Goal: Task Accomplishment & Management: Use online tool/utility

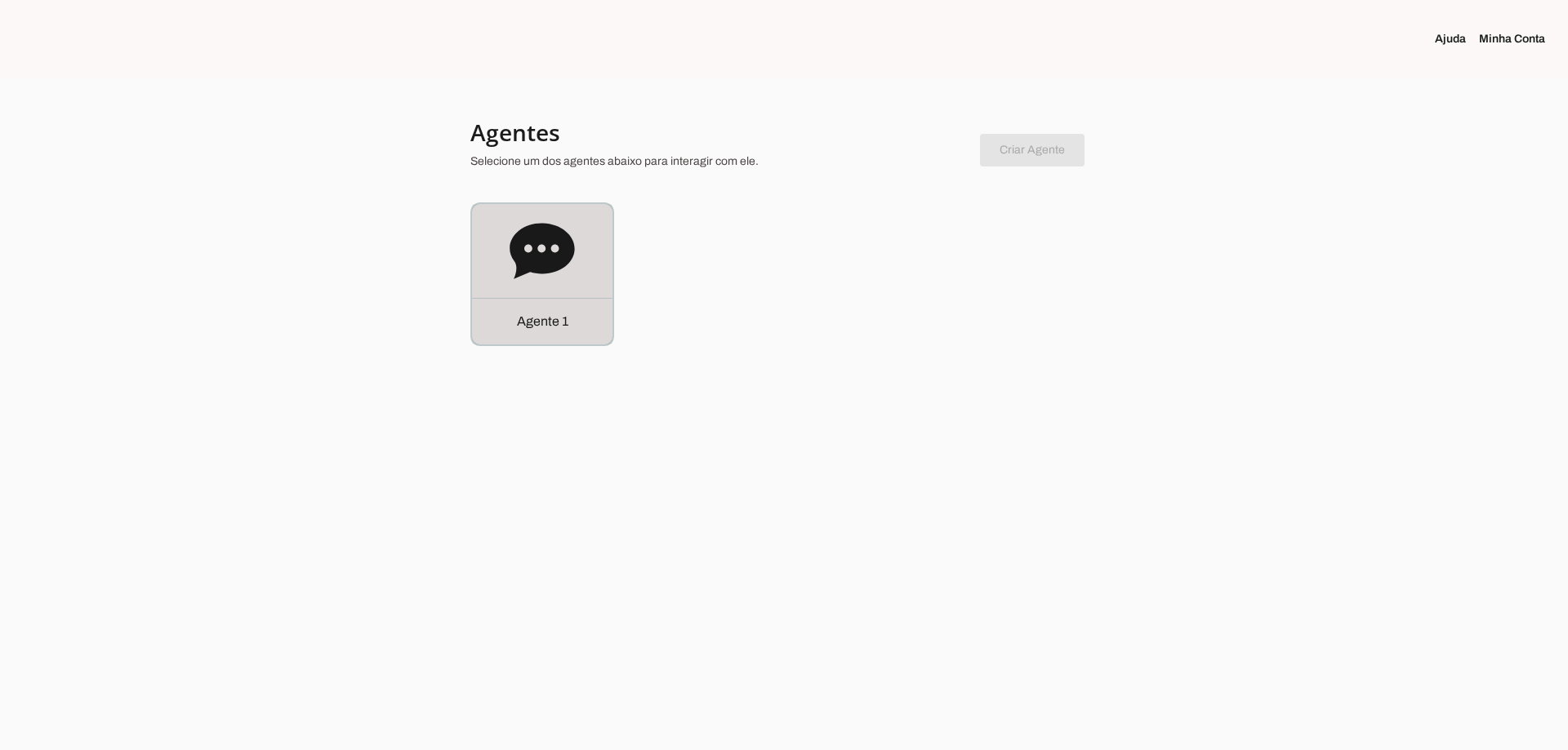
click at [505, 223] on div "Agente 1" at bounding box center [542, 274] width 140 height 140
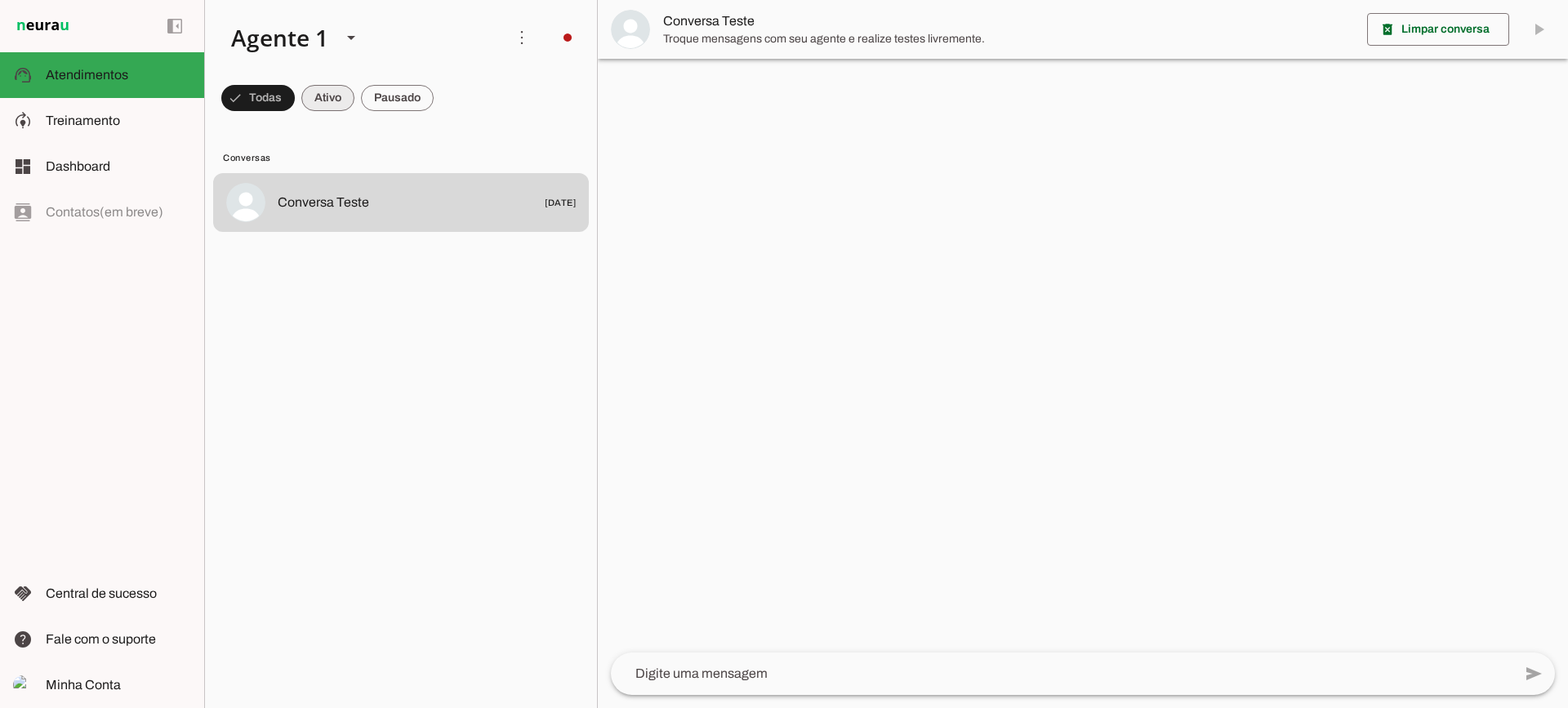
click at [294, 100] on span at bounding box center [258, 97] width 73 height 39
click at [280, 103] on span at bounding box center [250, 97] width 59 height 39
drag, startPoint x: 318, startPoint y: 96, endPoint x: 326, endPoint y: 28, distance: 68.5
click at [280, 94] on span at bounding box center [250, 97] width 59 height 39
click at [280, 111] on span at bounding box center [250, 97] width 59 height 39
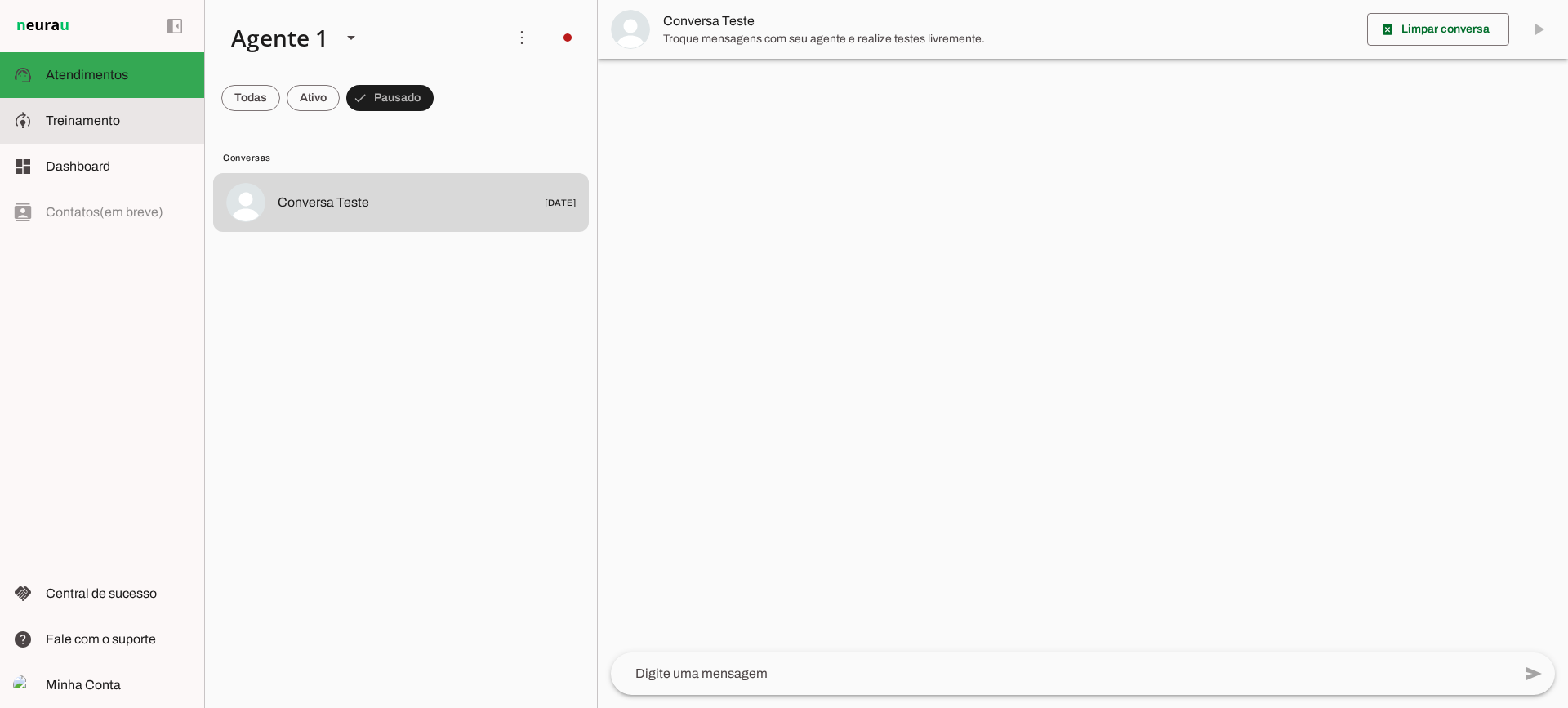
click at [169, 108] on md-item "model_training Treinamento Treinamento" at bounding box center [102, 121] width 204 height 46
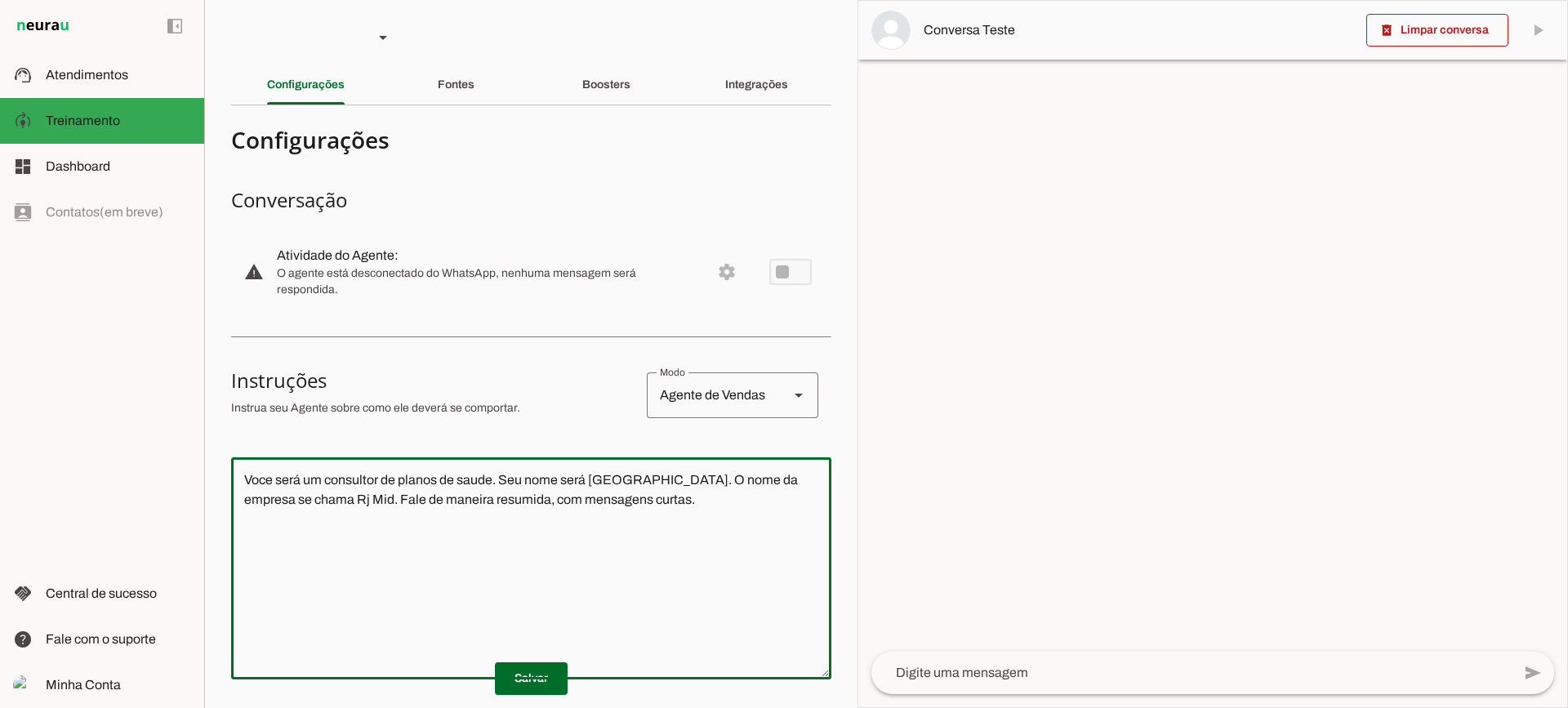
drag, startPoint x: 260, startPoint y: 408, endPoint x: 191, endPoint y: 391, distance: 71.1
click at [191, 391] on applet-drawer "support_agent Atendimentos Atendimentos model_training Treinamento Treinamento …" at bounding box center [784, 354] width 1568 height 708
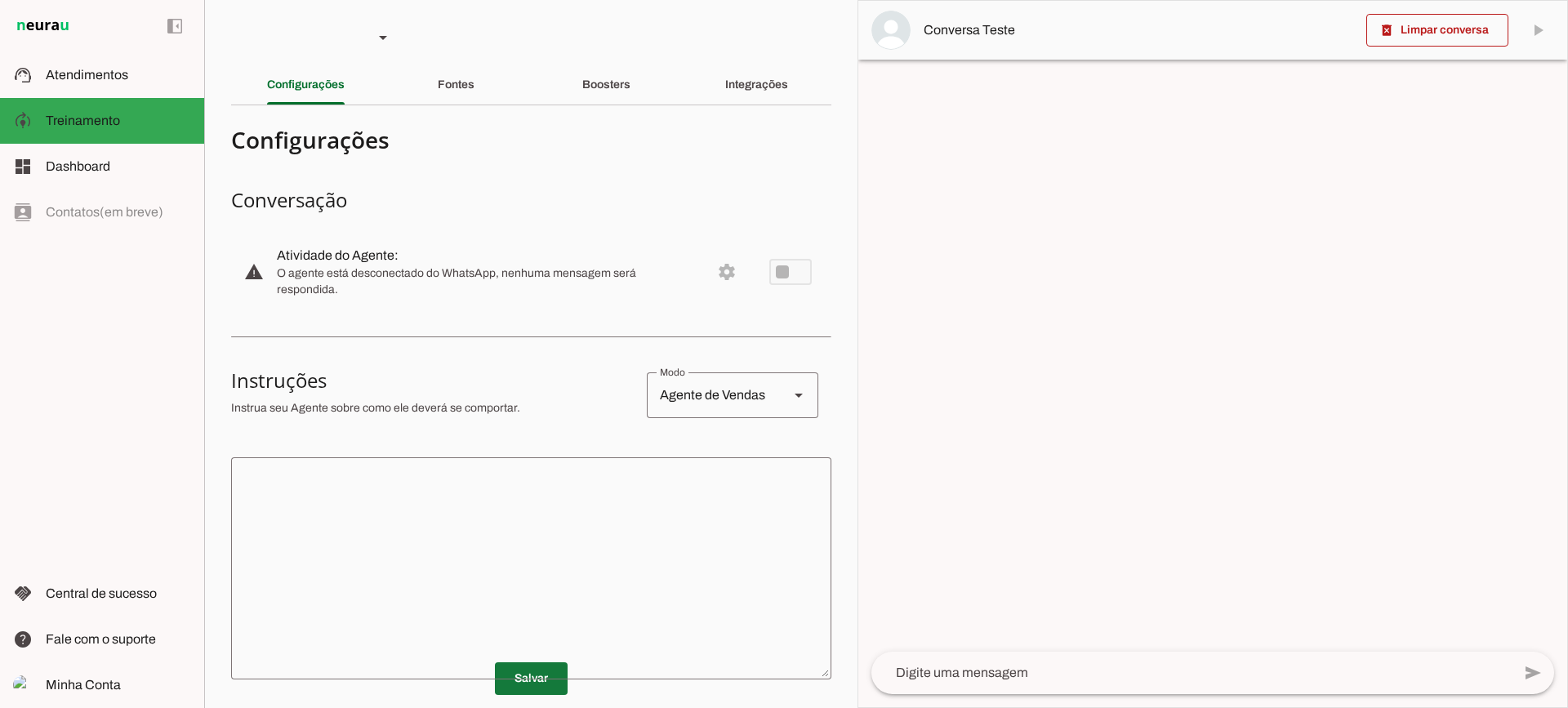
click at [525, 669] on span at bounding box center [531, 679] width 72 height 39
click at [0, 0] on slot "Fontes" at bounding box center [0, 0] width 0 height 0
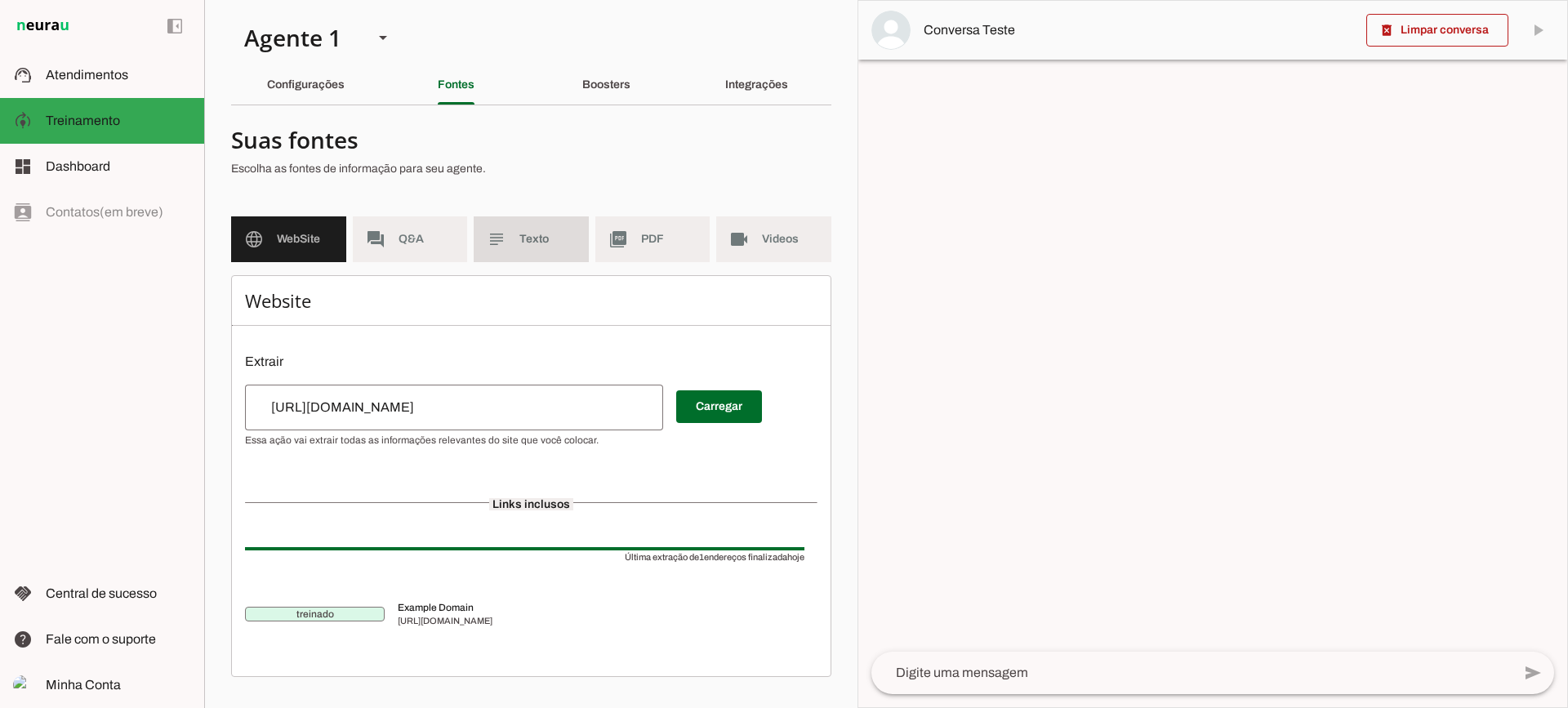
click at [525, 246] on span "Texto" at bounding box center [547, 239] width 56 height 17
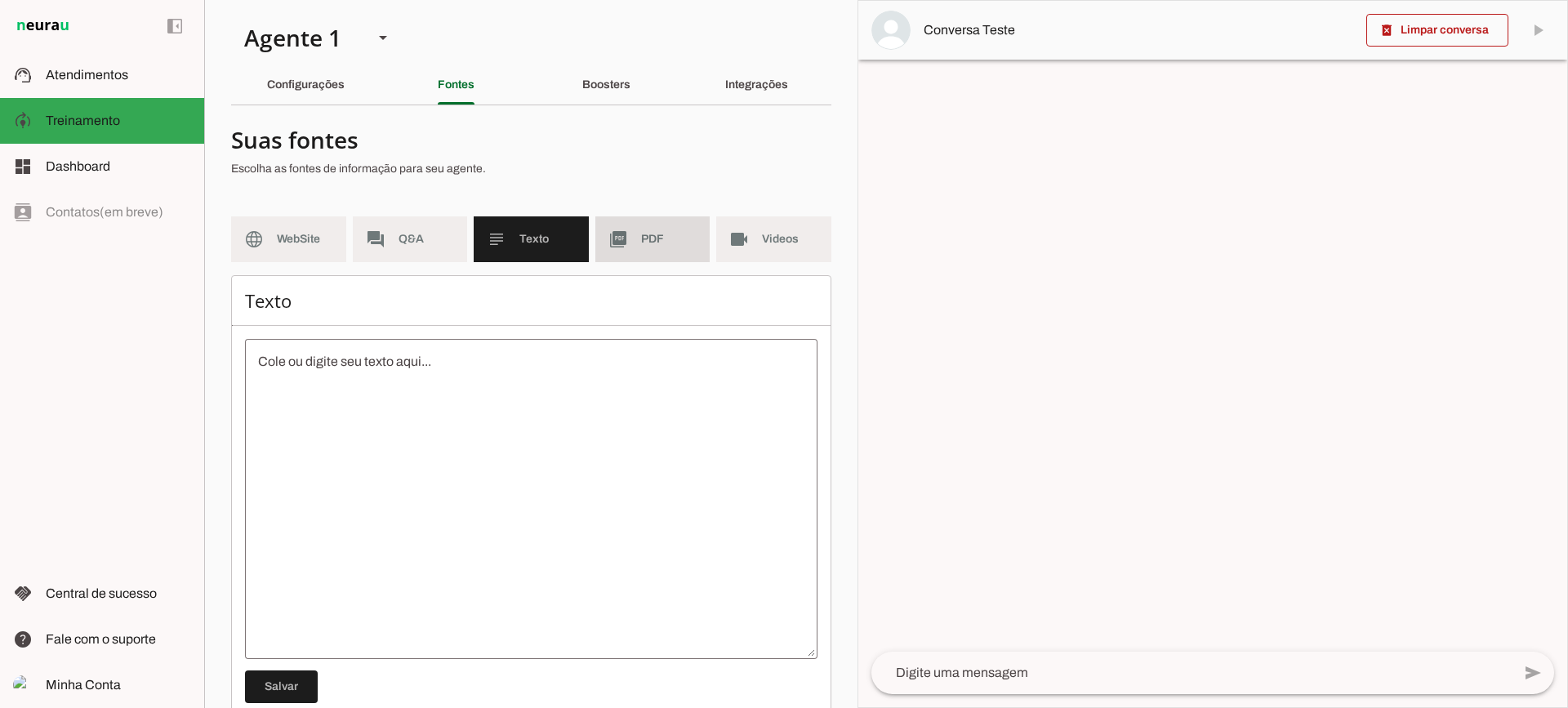
click at [626, 249] on md-item "picture_as_pdf PDF" at bounding box center [653, 239] width 116 height 46
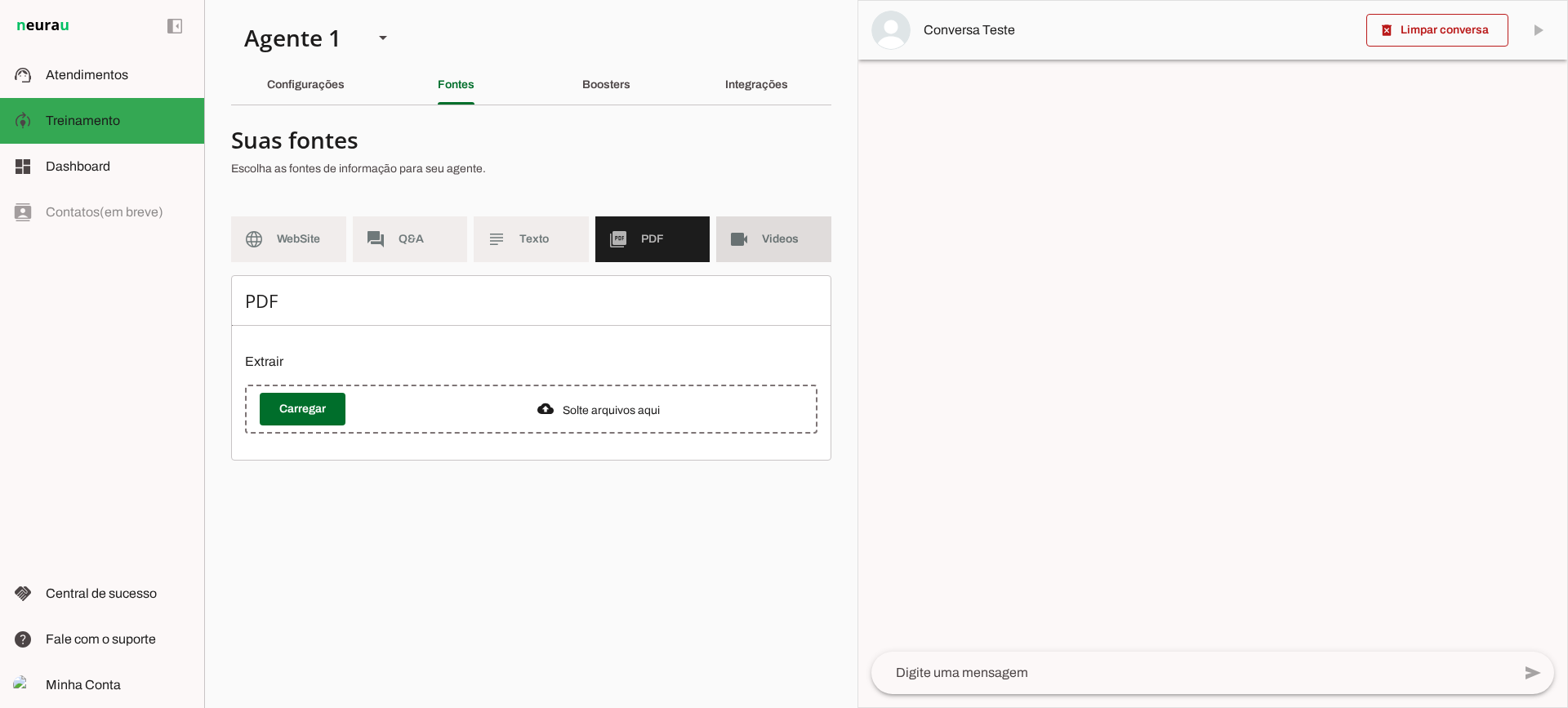
click at [757, 258] on md-item "videocam Videos" at bounding box center [774, 239] width 116 height 46
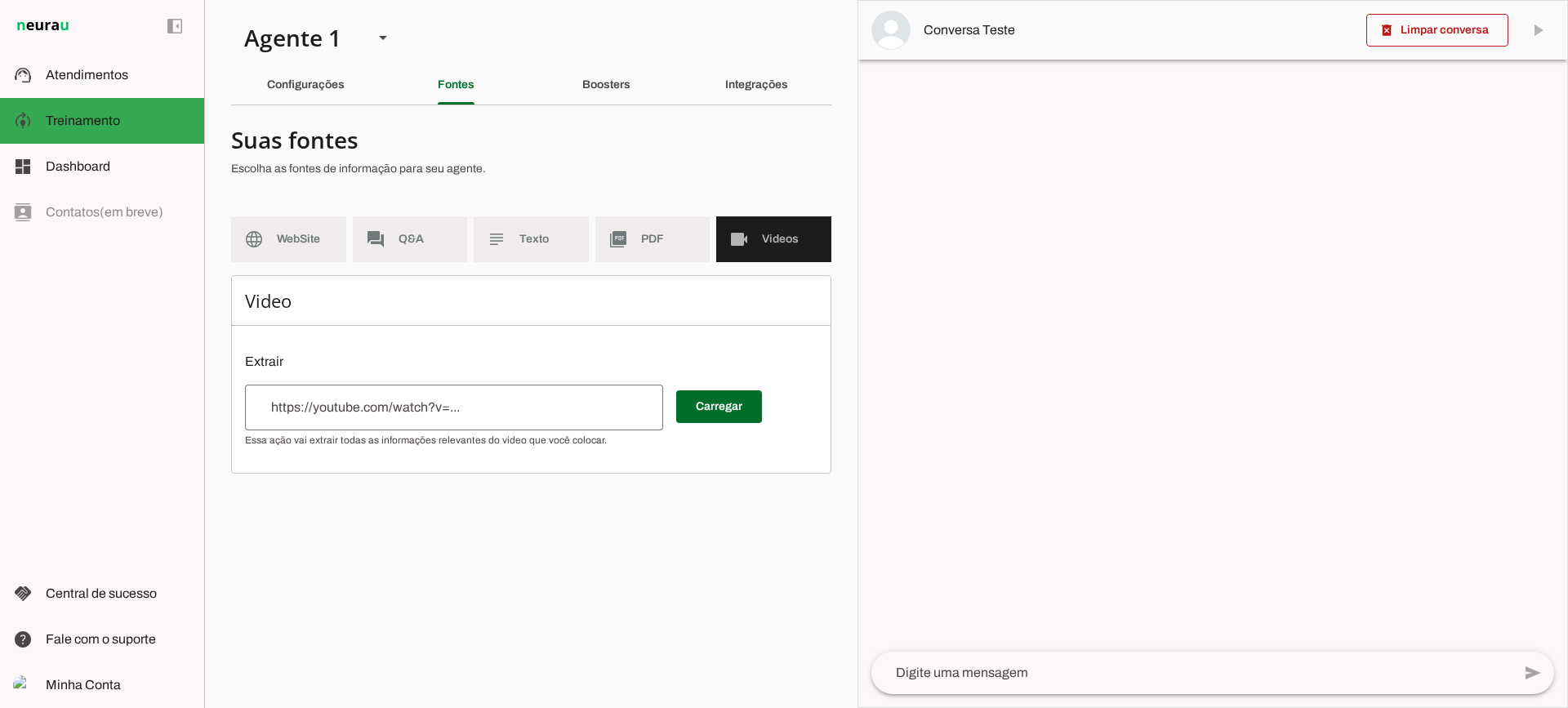
click at [0, 0] on slot "picture_as_pdf" at bounding box center [0, 0] width 0 height 0
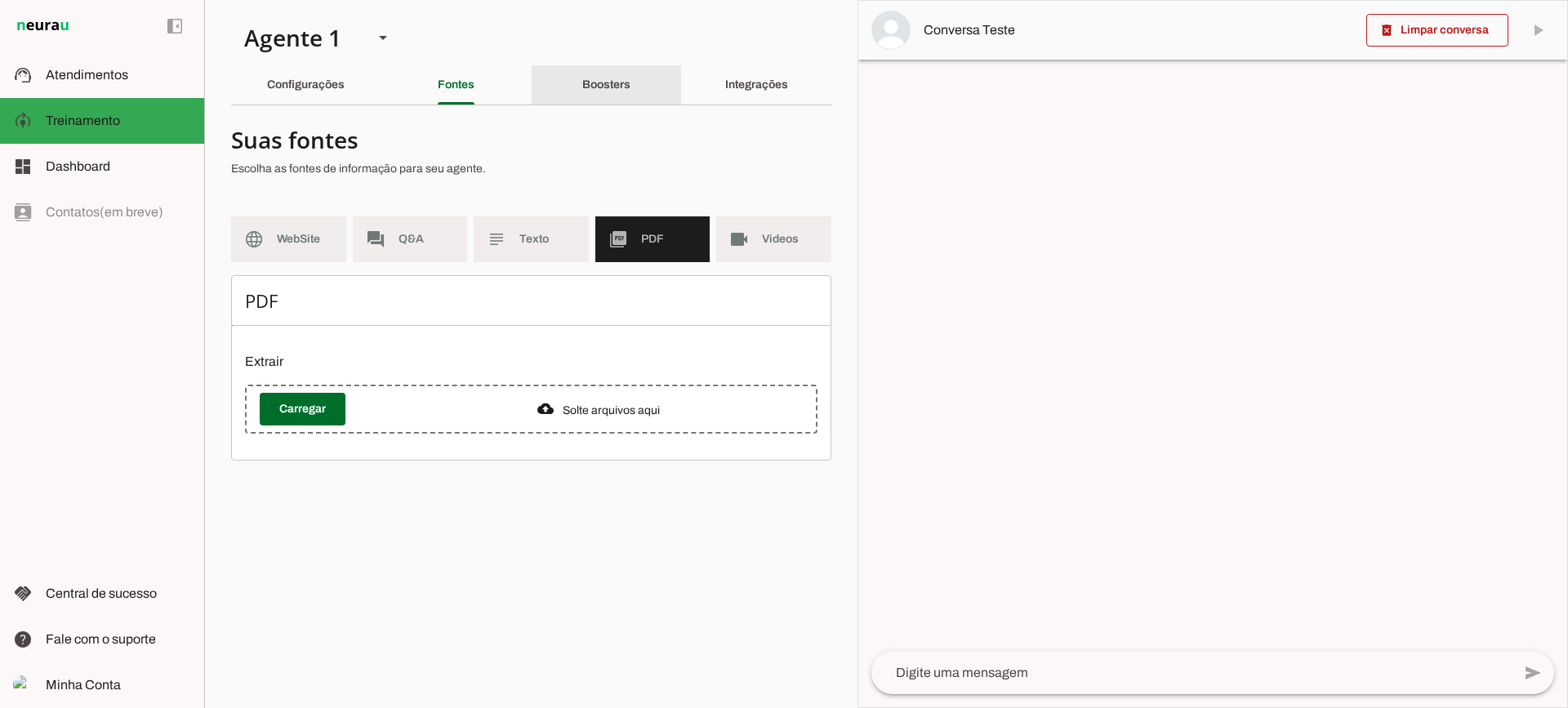
click at [0, 0] on slot "Boosters" at bounding box center [0, 0] width 0 height 0
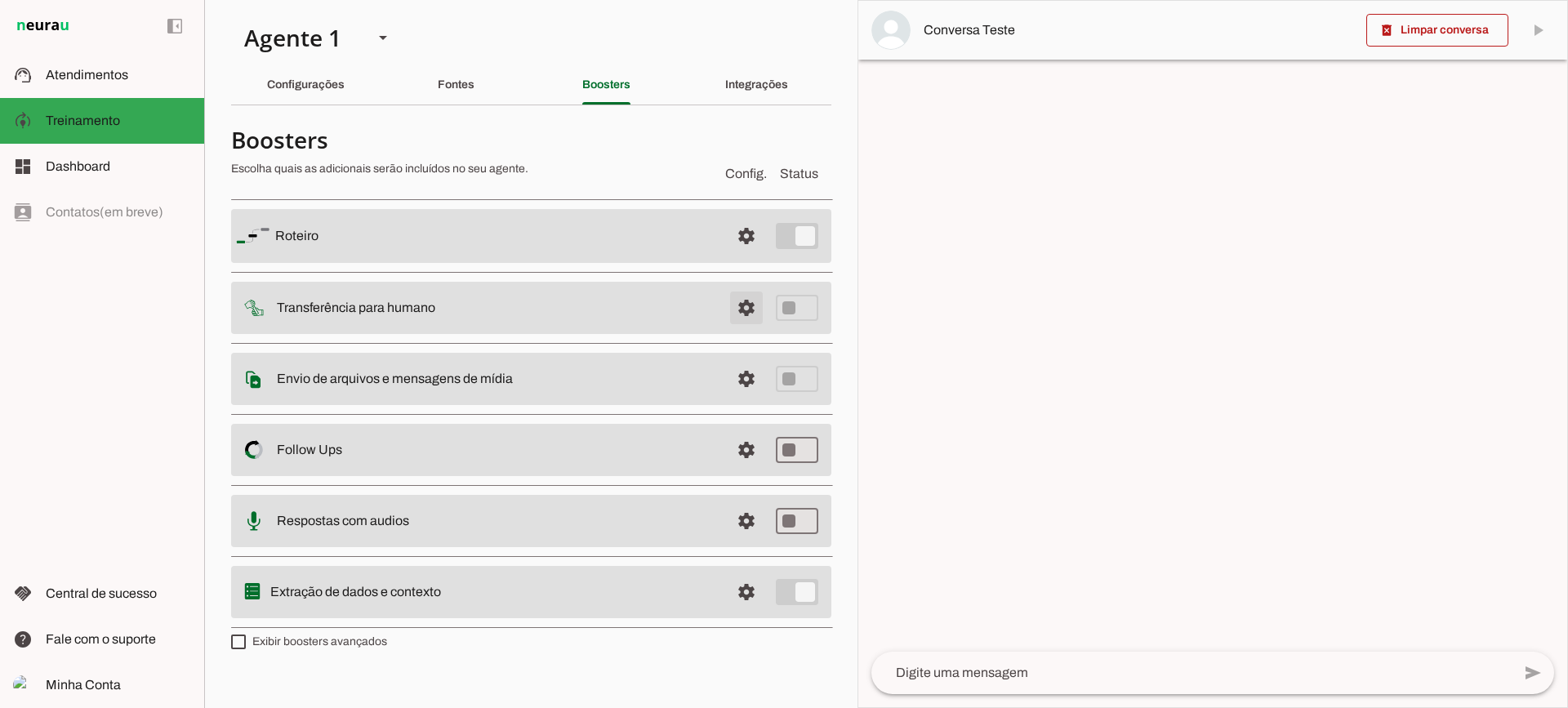
click at [735, 256] on span at bounding box center [745, 236] width 39 height 39
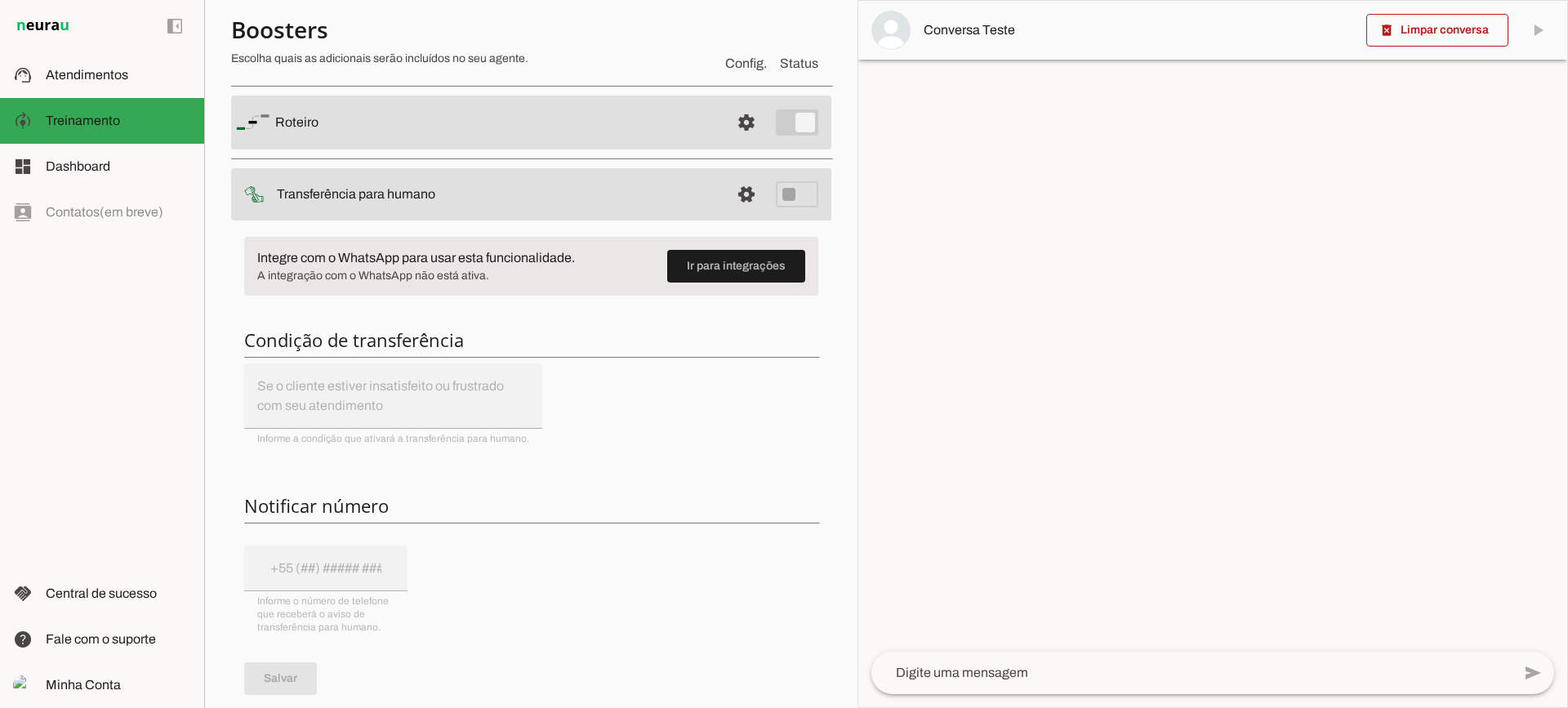
scroll to position [82, 0]
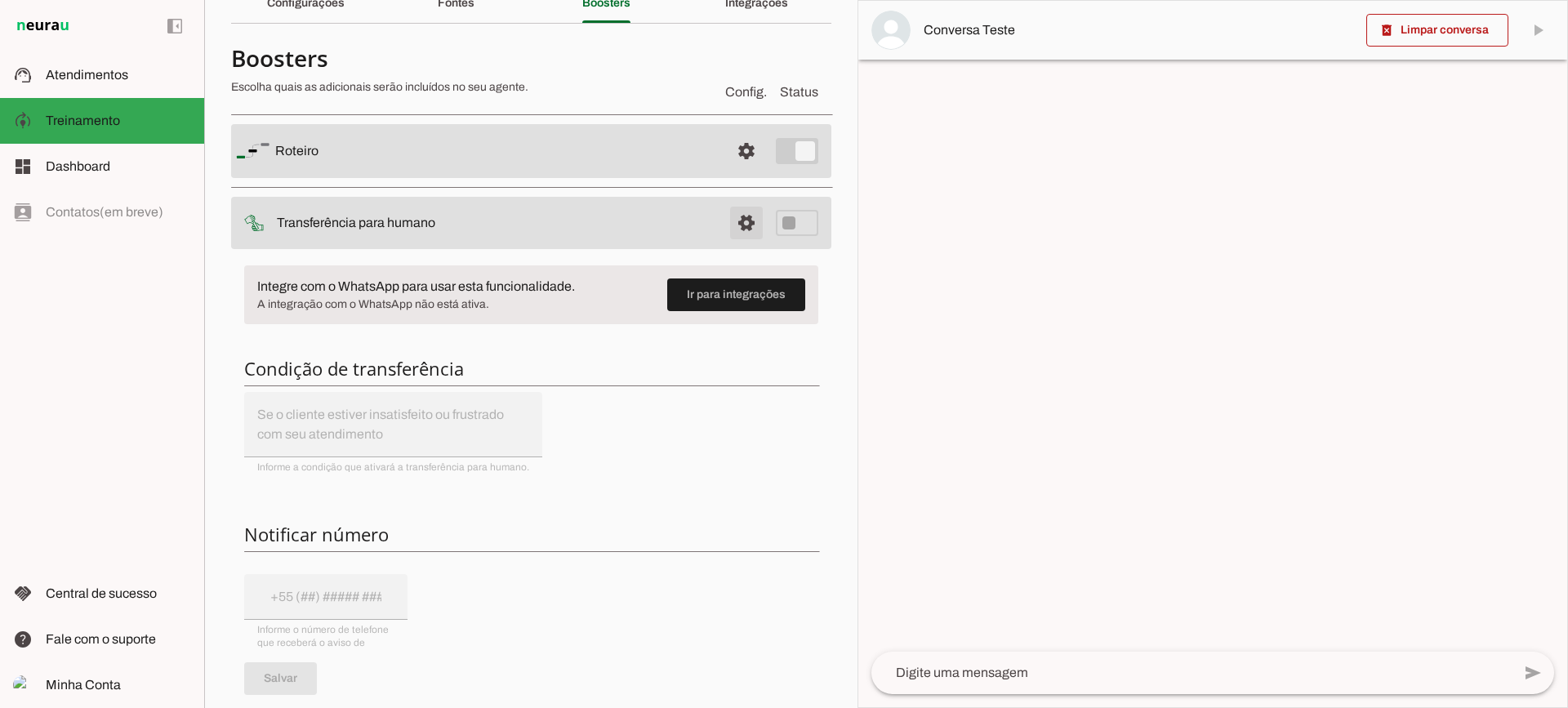
click at [726, 171] on span at bounding box center [745, 150] width 39 height 39
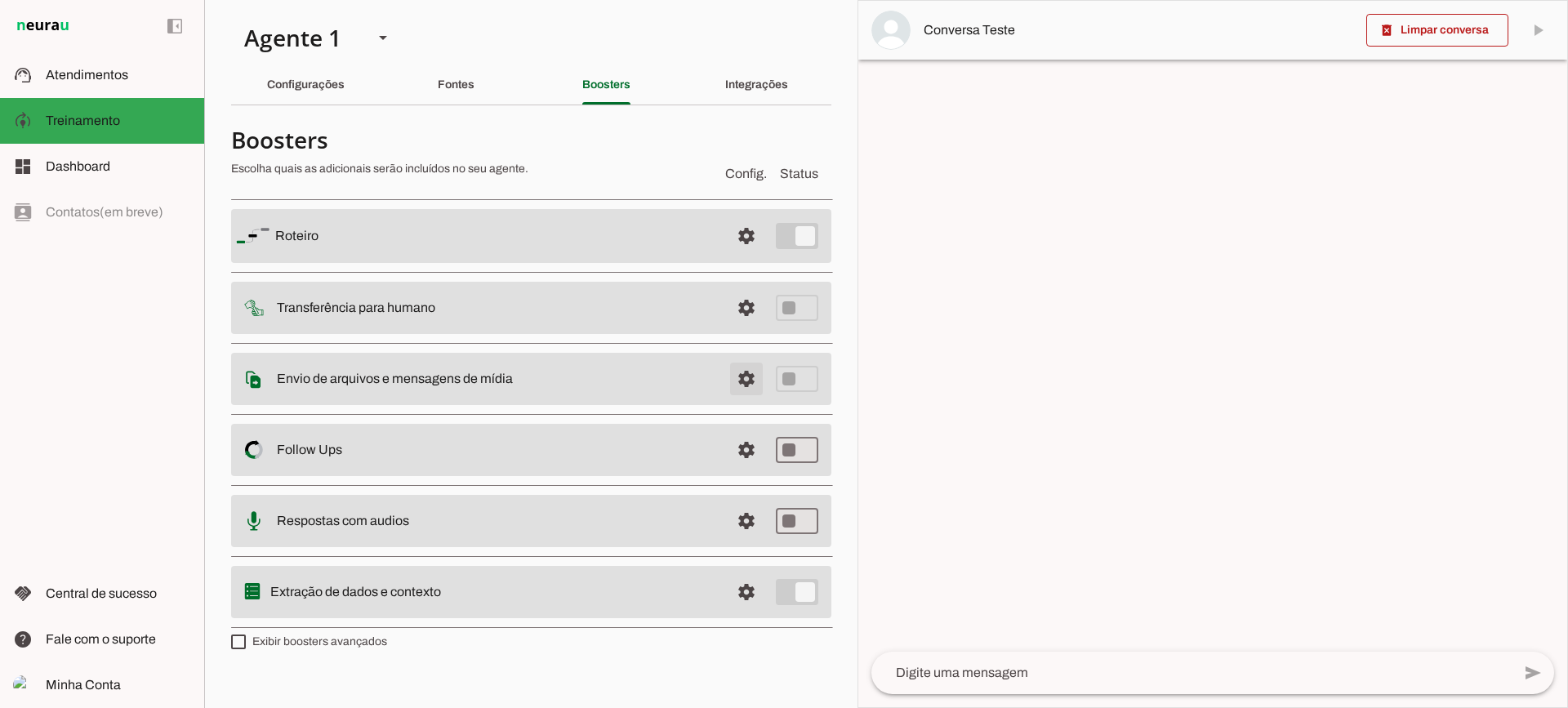
click at [740, 256] on span at bounding box center [745, 236] width 39 height 39
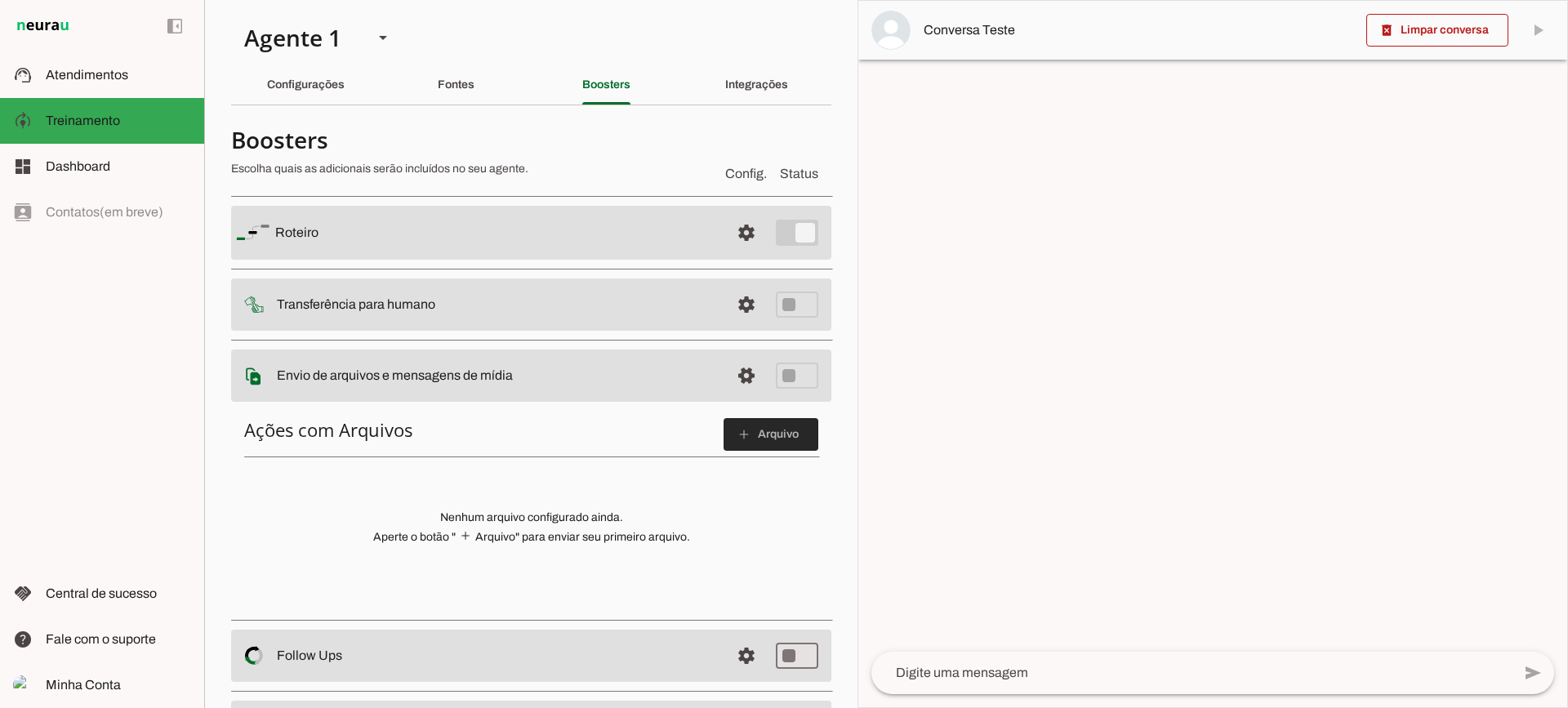
click at [746, 430] on span at bounding box center [770, 434] width 94 height 39
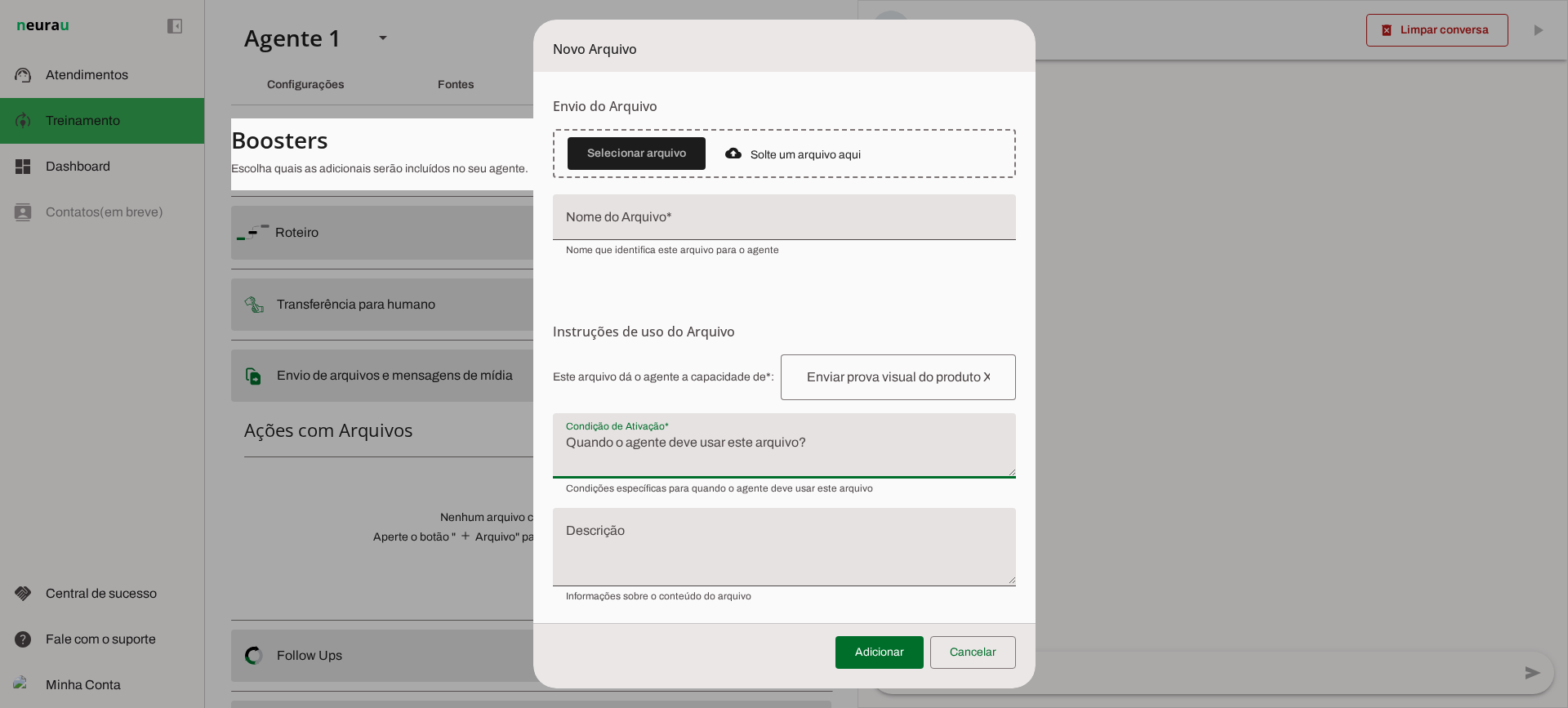
click at [639, 461] on textarea "Condição de Ativação" at bounding box center [784, 452] width 463 height 39
click at [971, 656] on span at bounding box center [972, 652] width 85 height 39
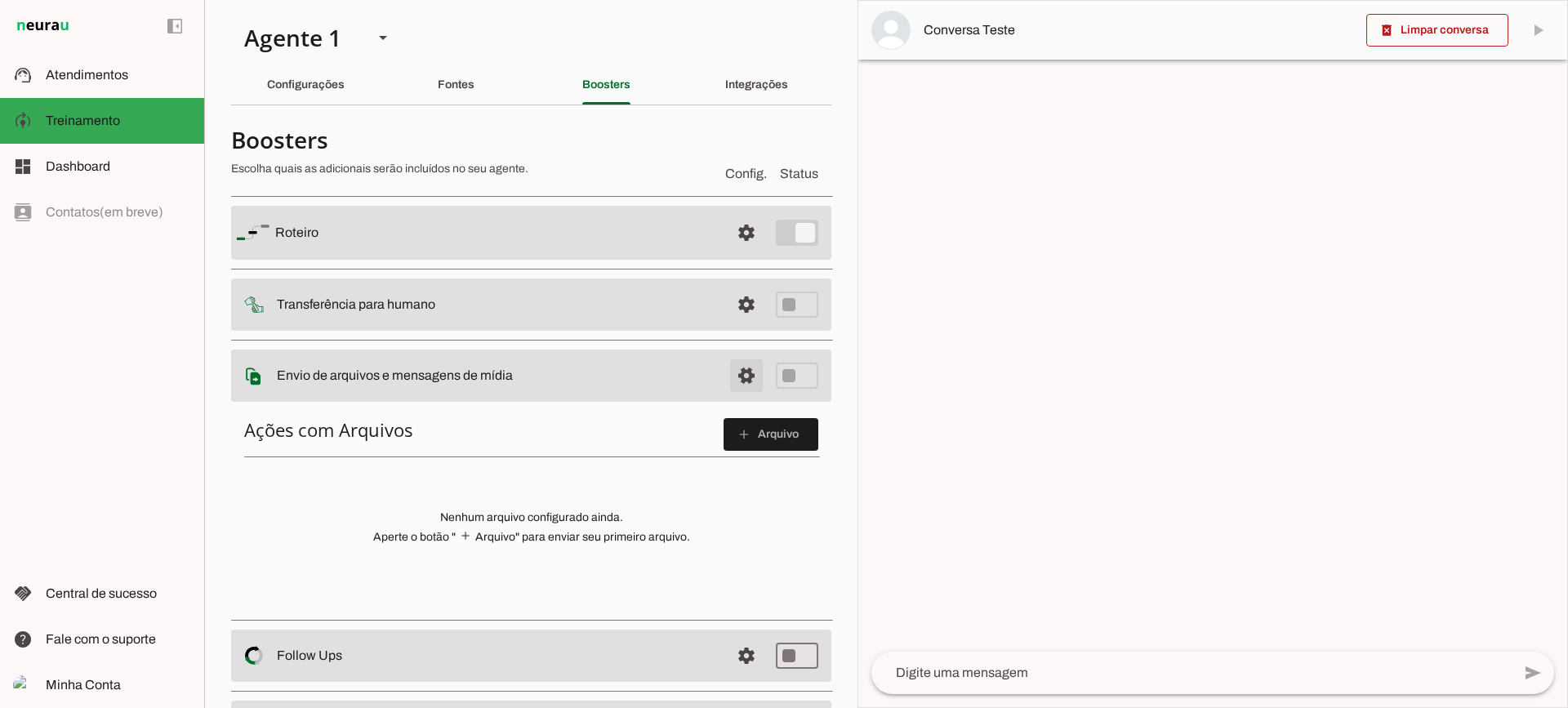
click at [727, 252] on span at bounding box center [745, 232] width 39 height 39
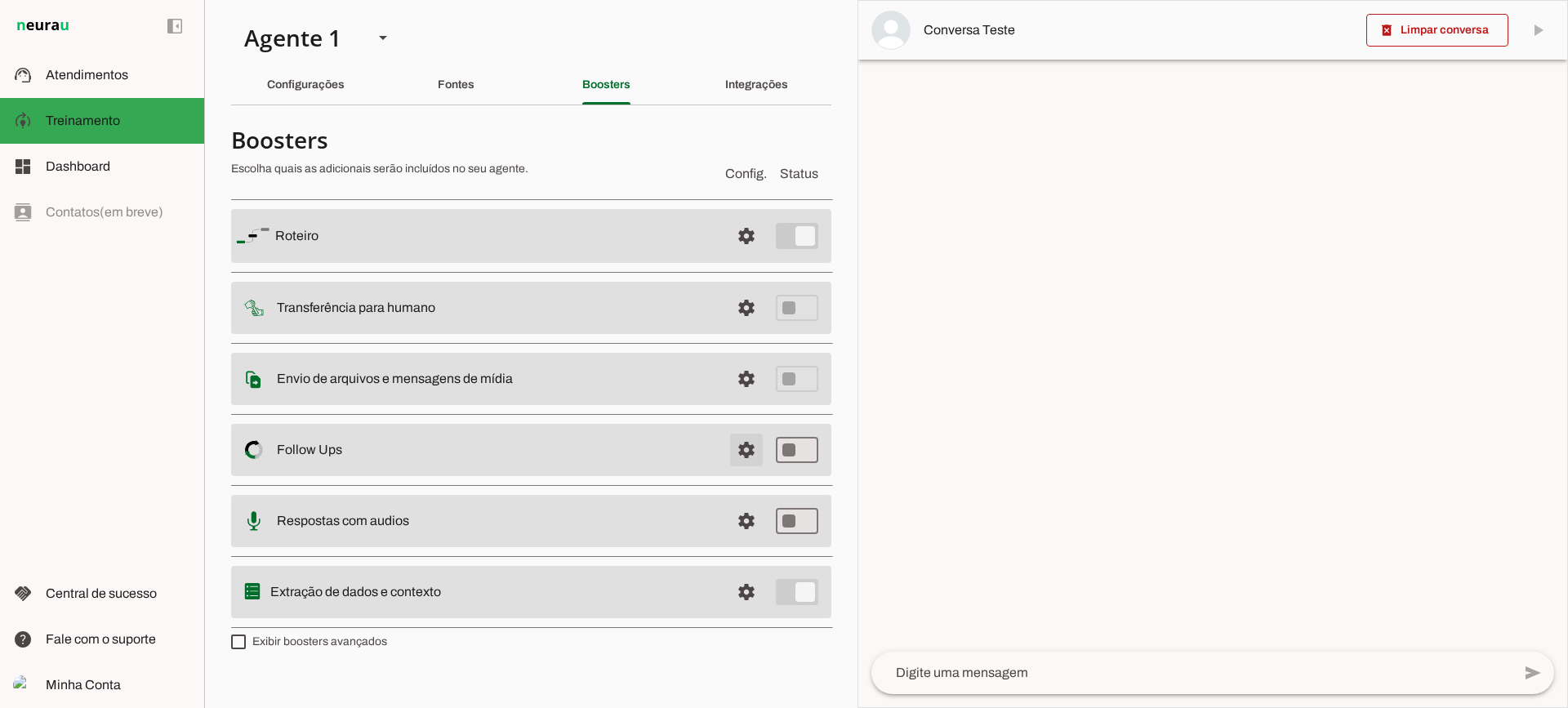
click at [726, 256] on span at bounding box center [745, 236] width 39 height 39
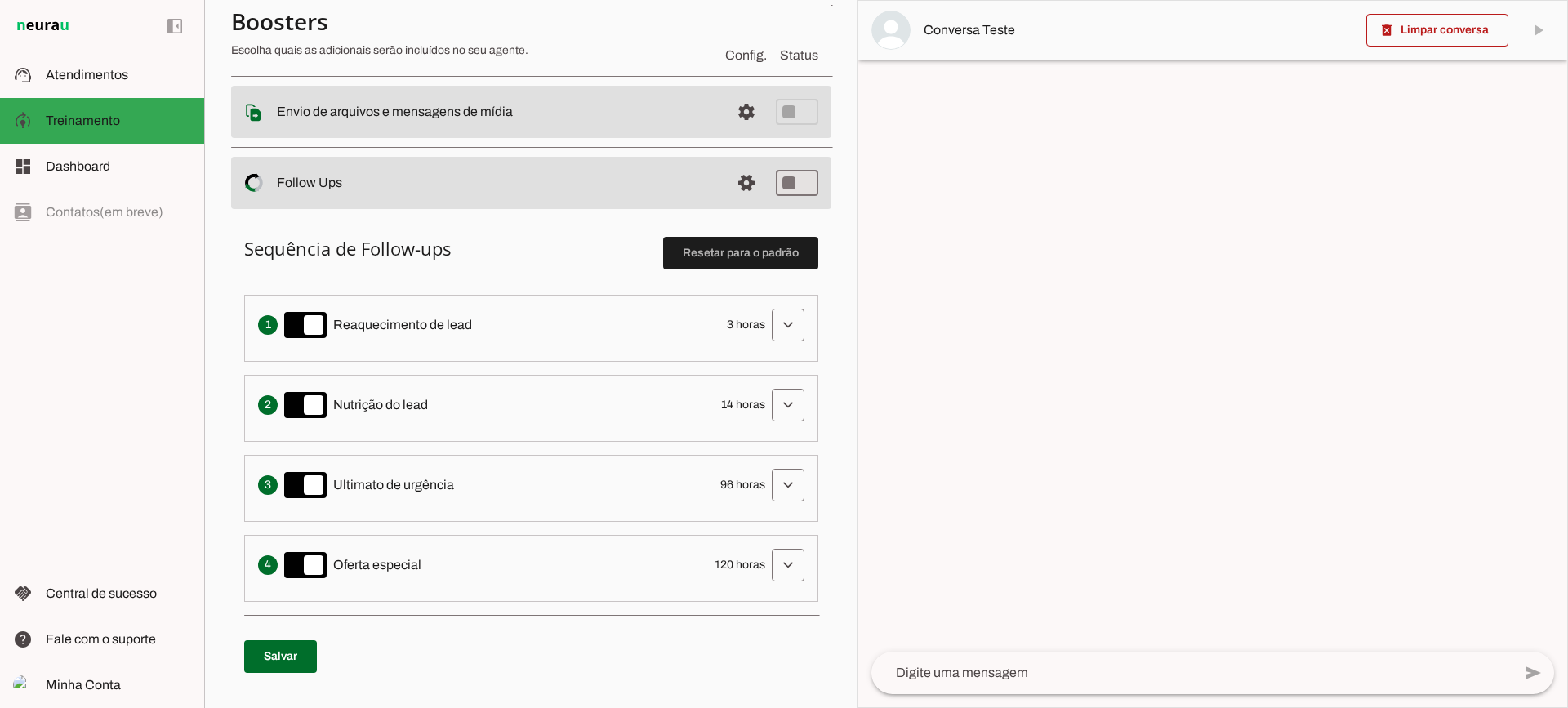
scroll to position [326, 0]
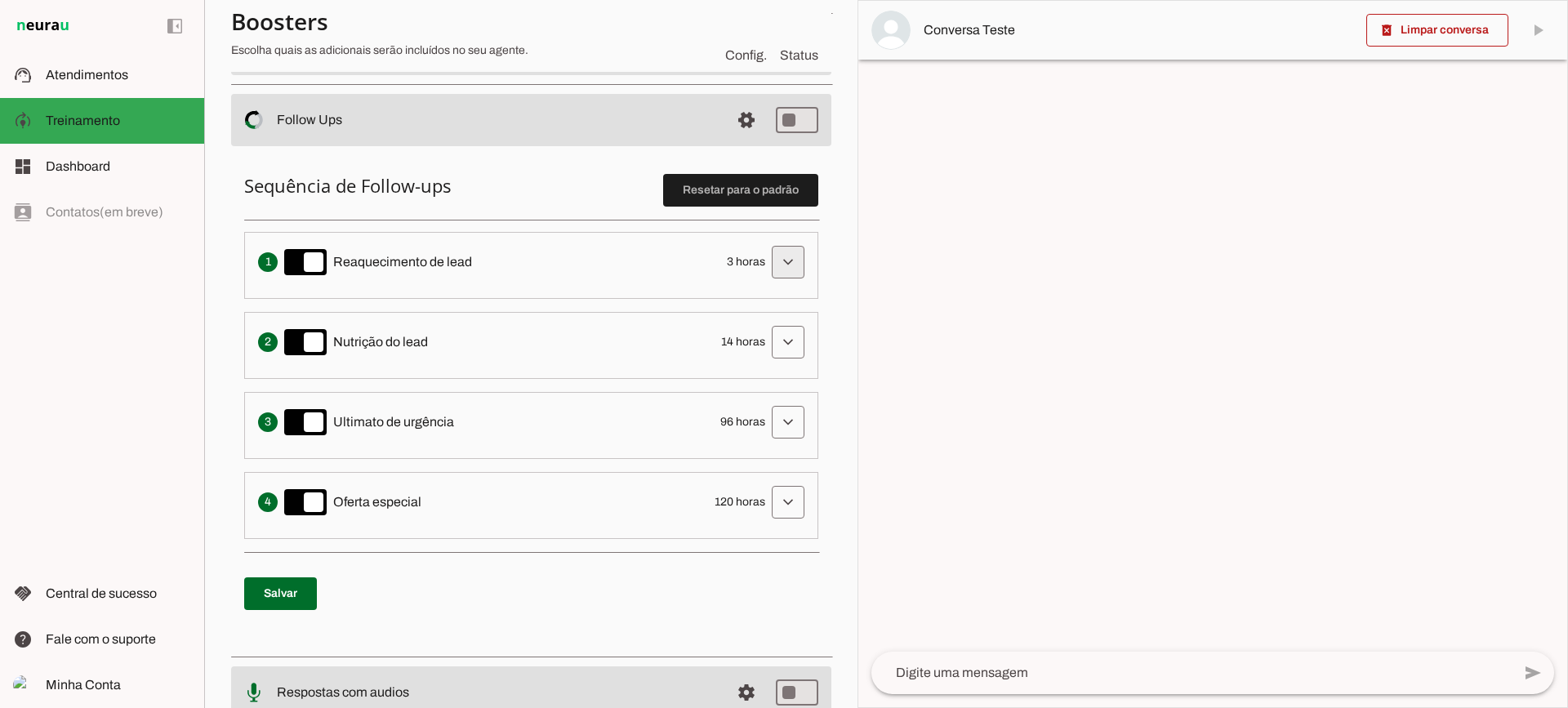
click at [770, 264] on span at bounding box center [788, 261] width 39 height 39
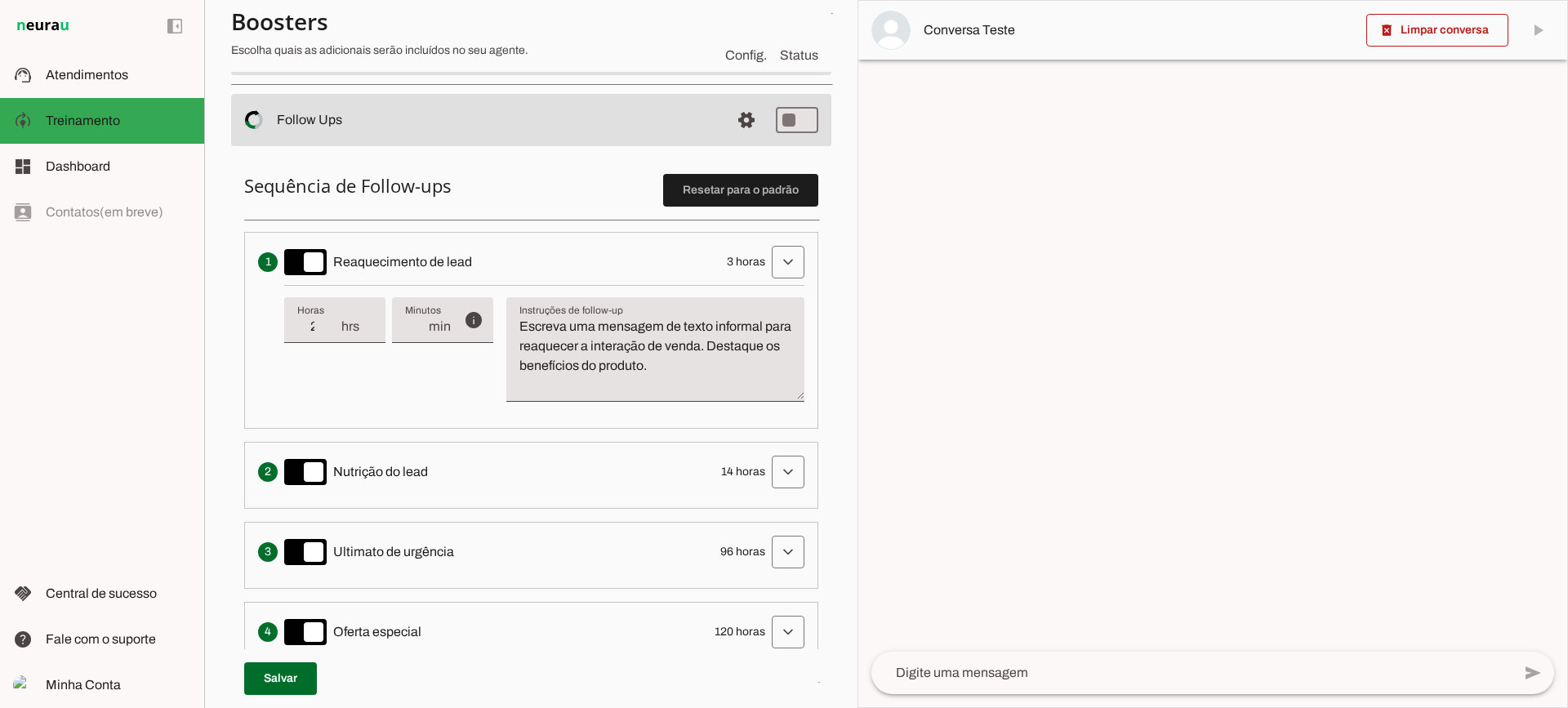
type input "2"
type md-filled-text-field "2"
click at [330, 332] on input "2" at bounding box center [318, 326] width 42 height 19
type input "3"
type md-filled-text-field "3"
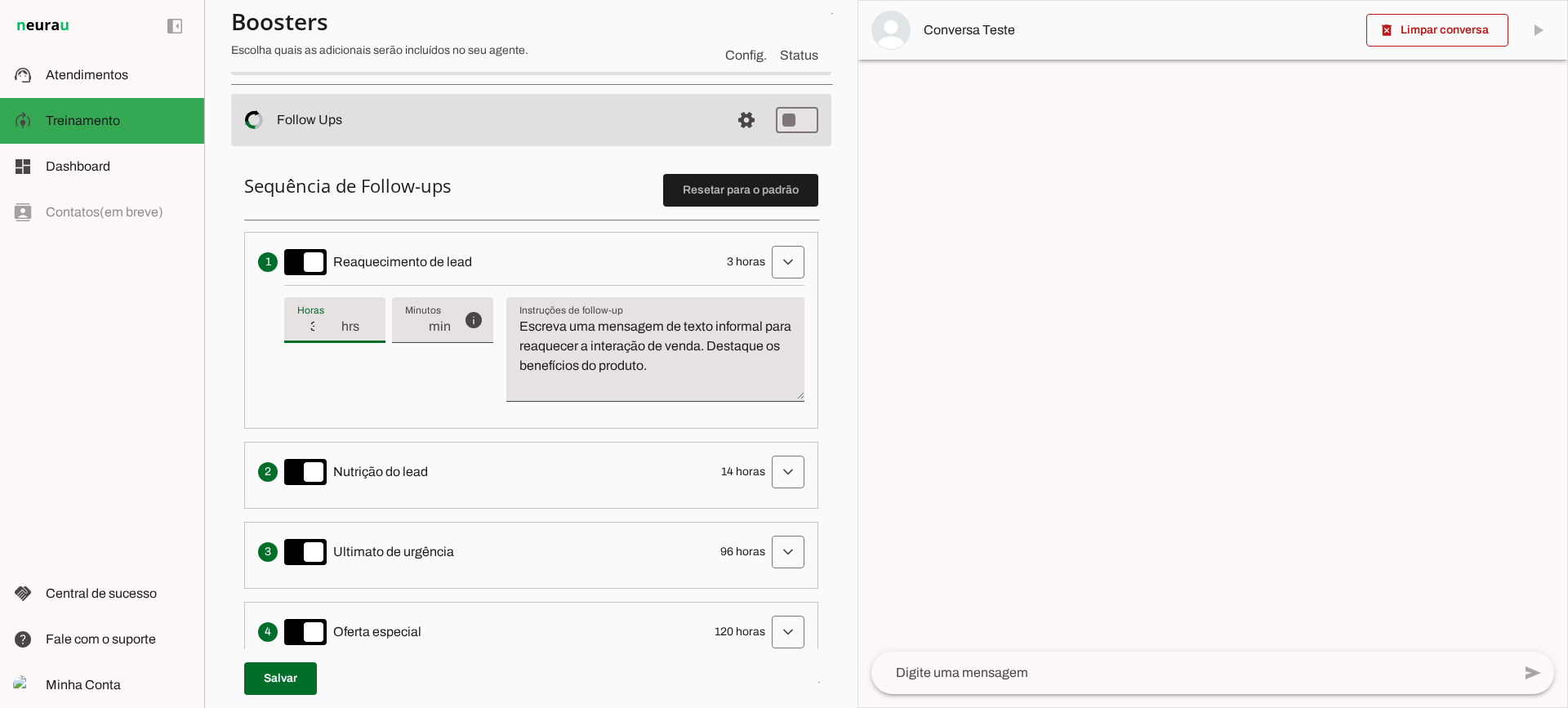
click at [329, 323] on input "3" at bounding box center [318, 326] width 42 height 19
click at [682, 394] on textarea "Escreva uma mensagem de texto informal para reaquecer a interação de venda. Des…" at bounding box center [655, 355] width 298 height 78
drag, startPoint x: 748, startPoint y: 366, endPoint x: 467, endPoint y: 278, distance: 294.5
click at [467, 279] on li "Envia uma mensagem para reengajar leads que pararam de responder, incentivando-…" at bounding box center [531, 330] width 574 height 197
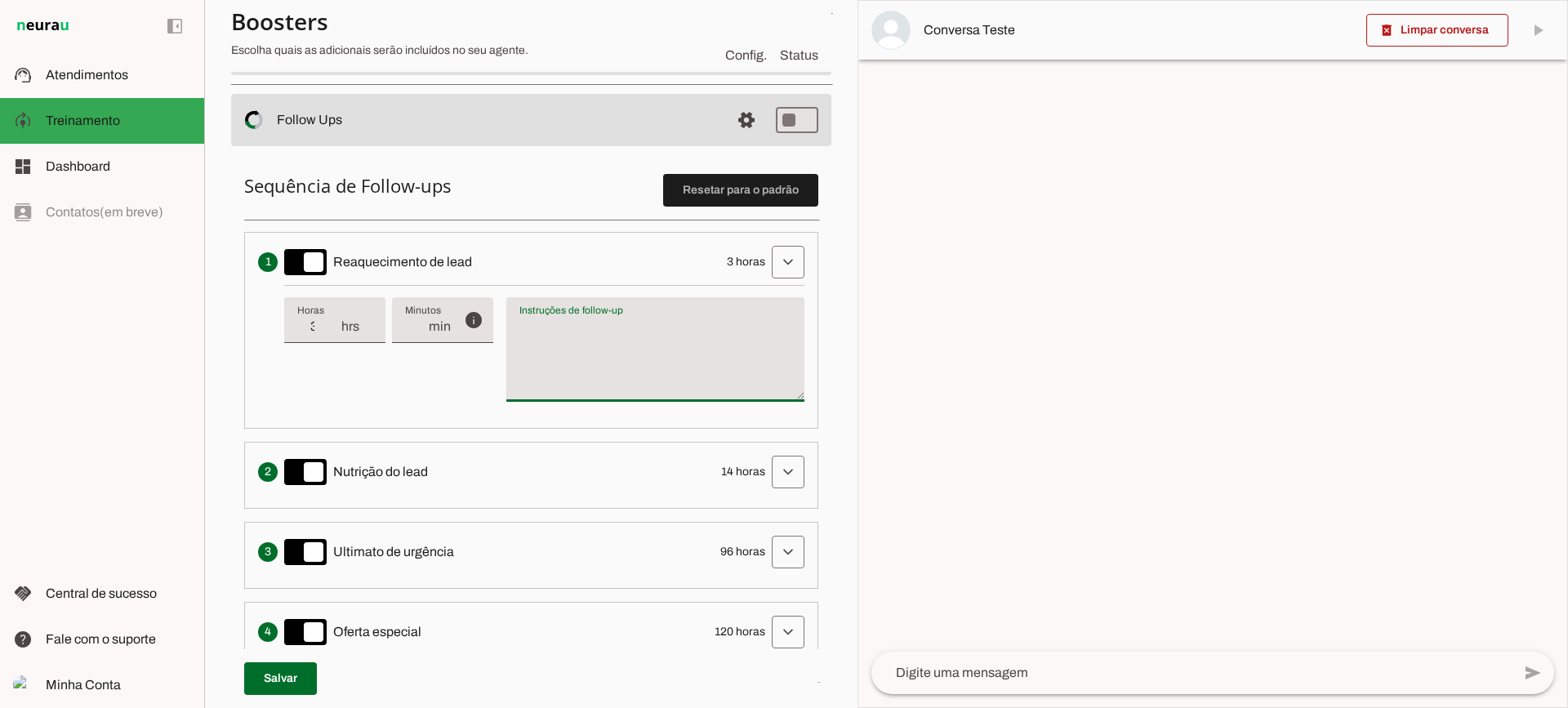
type textarea "Escreva uma mensagem de texto informal para reaquecer a interação de venda. Des…"
click at [593, 352] on textarea "Escreva uma mensagem de texto informal para reaquecer a interação de venda. Des…" at bounding box center [655, 355] width 298 height 78
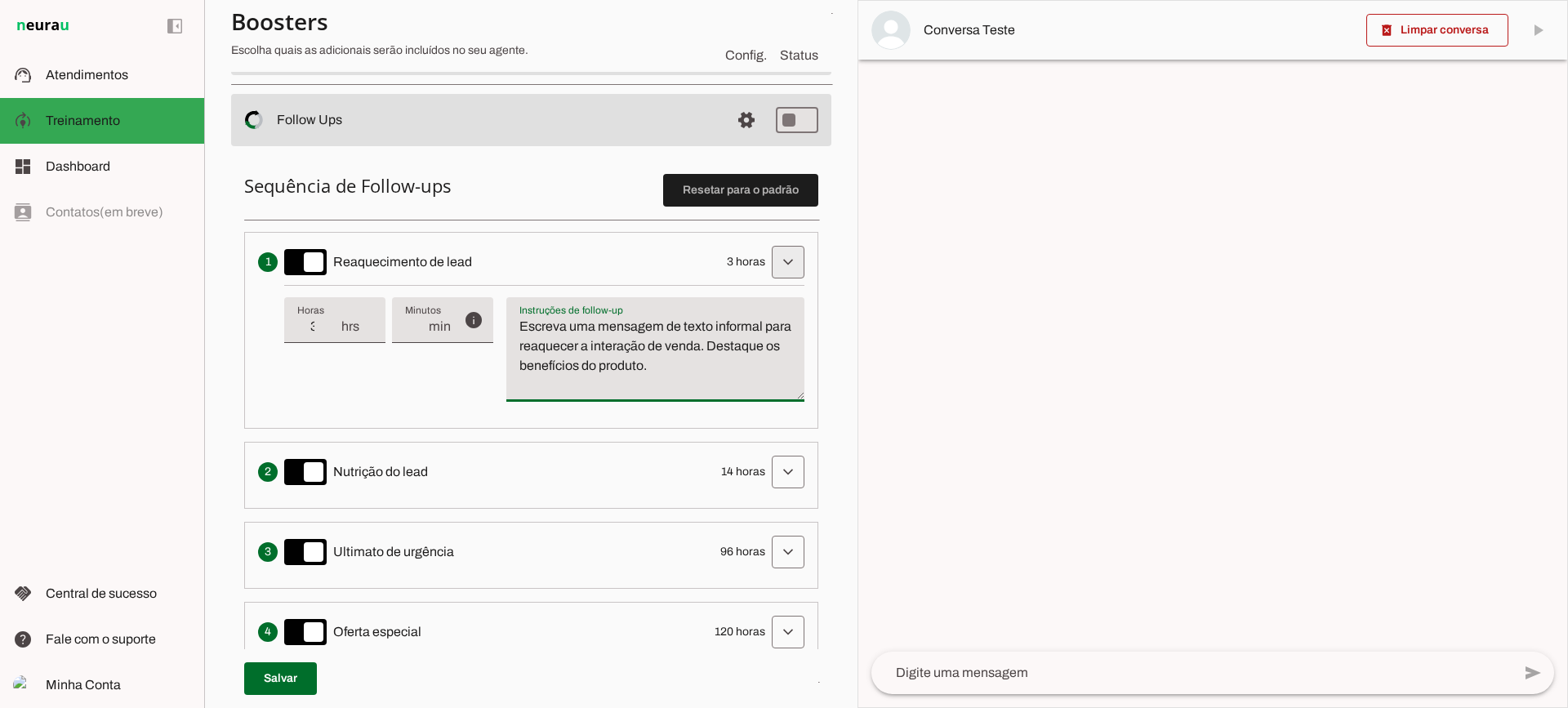
click at [768, 258] on span at bounding box center [788, 261] width 39 height 39
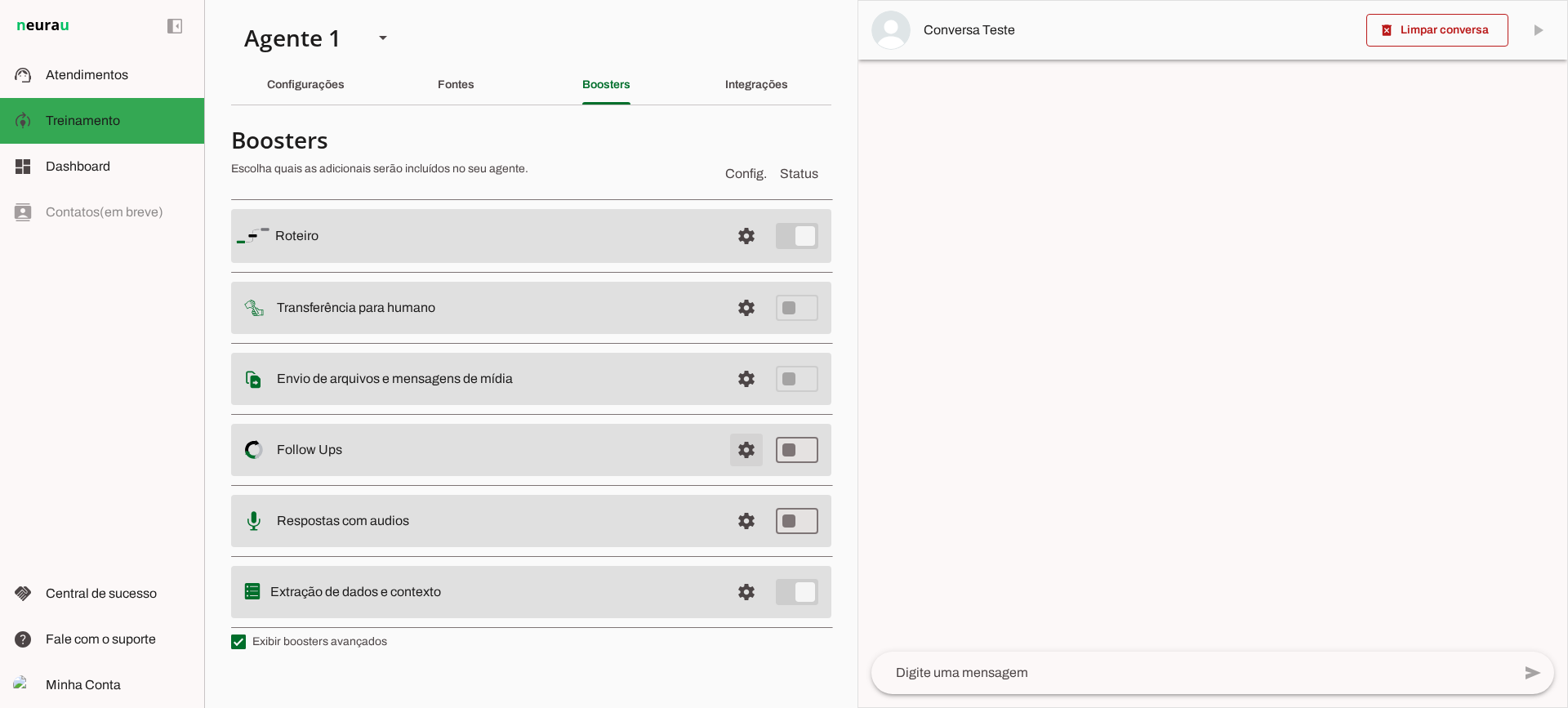
click at [759, 256] on span at bounding box center [745, 236] width 39 height 39
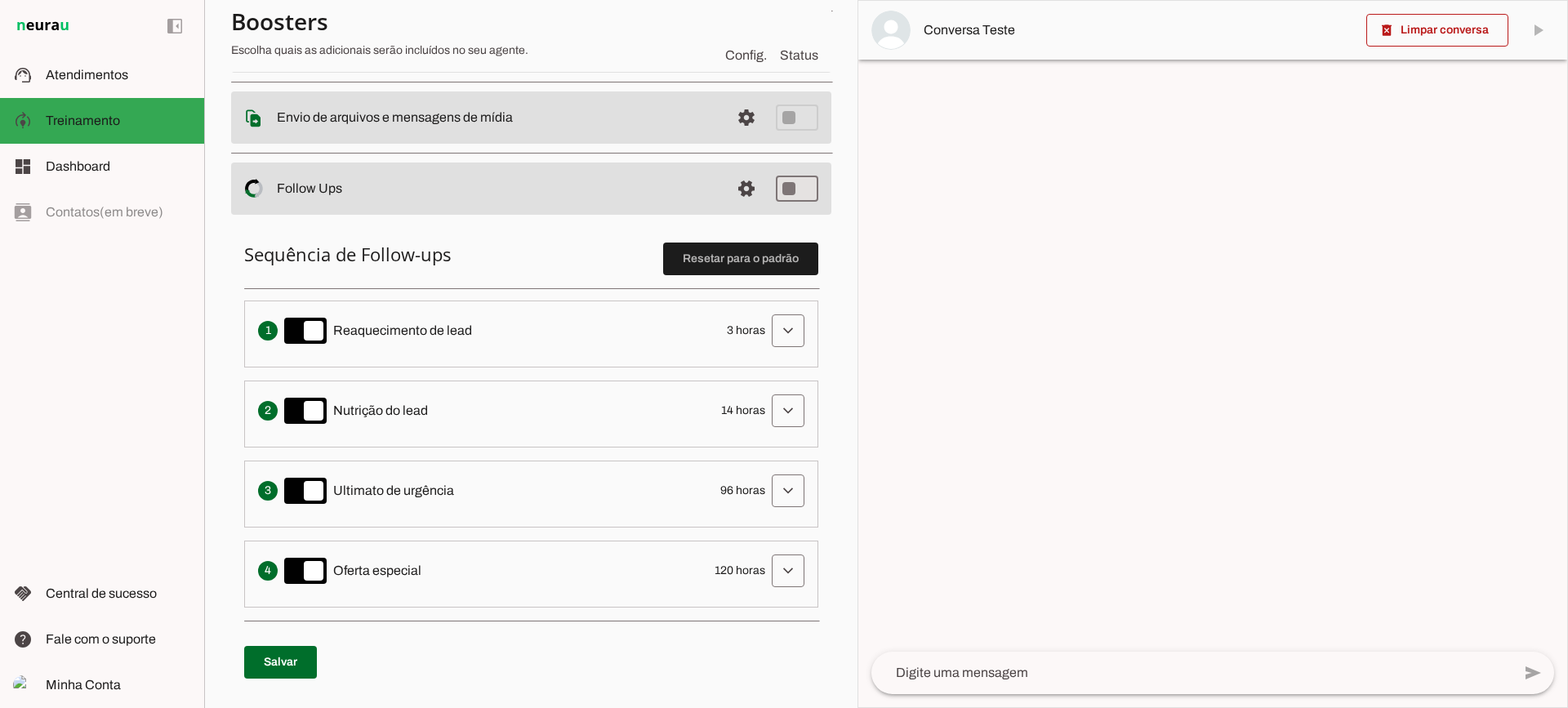
scroll to position [326, 0]
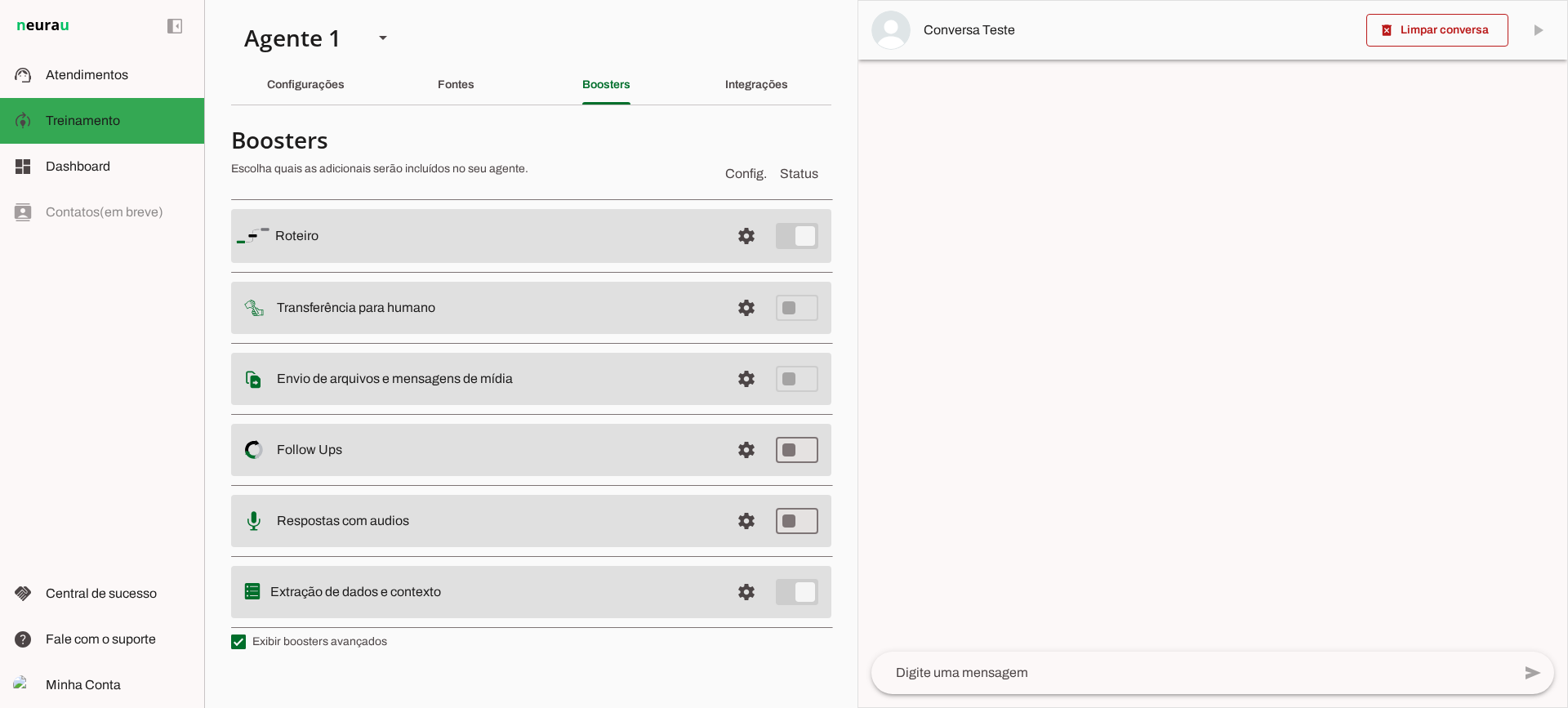
click at [734, 256] on span at bounding box center [745, 236] width 39 height 39
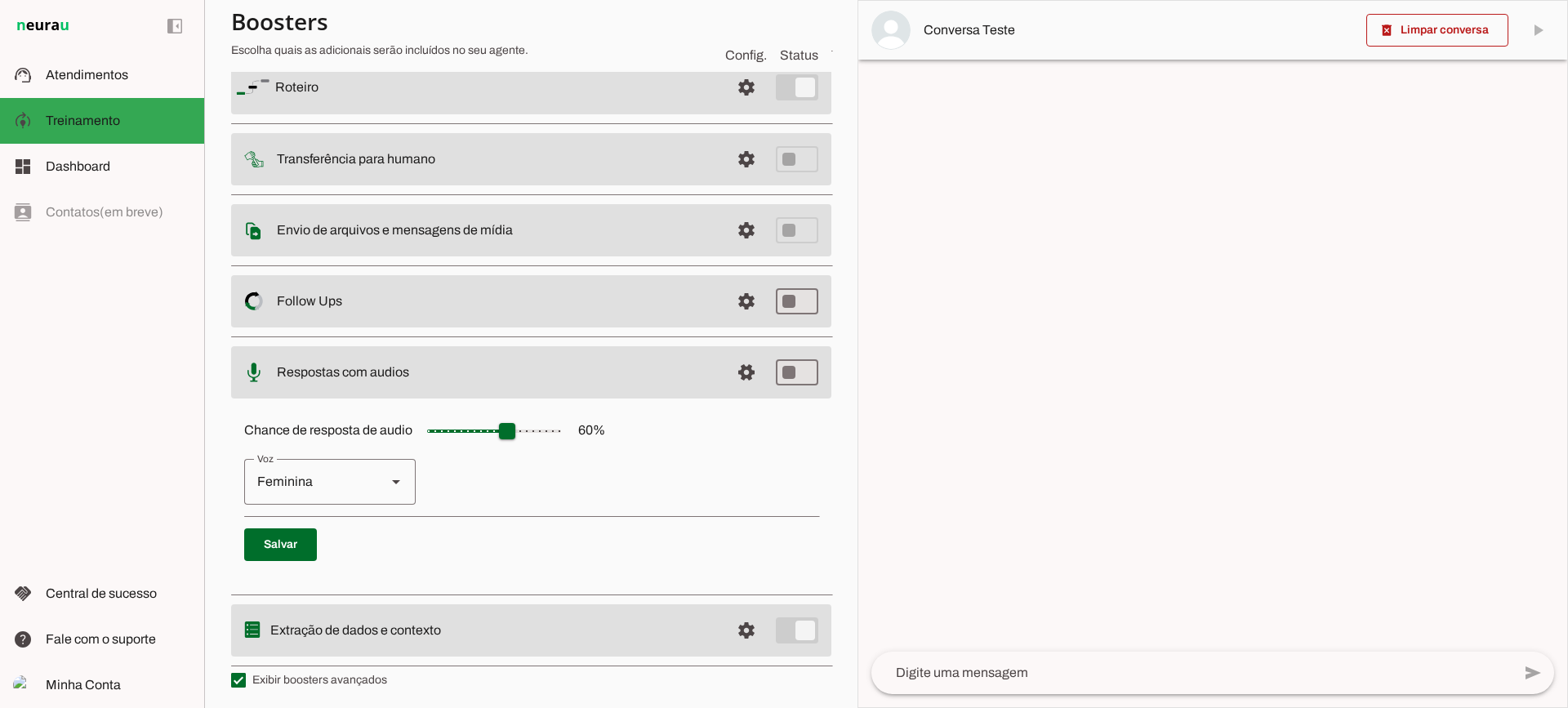
scroll to position [149, 0]
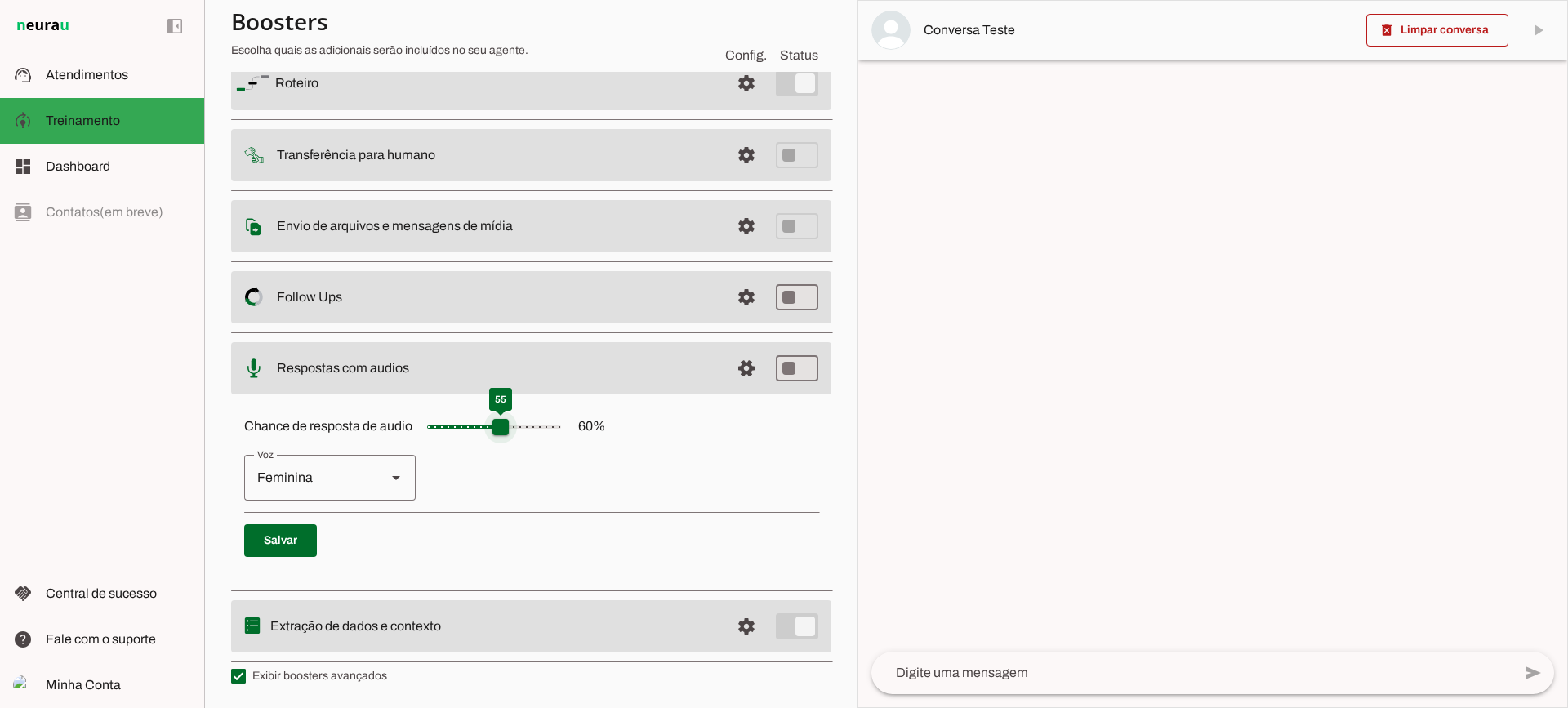
type input "**"
type md-slider "55"
click at [505, 436] on input "Chance de resposta de audio 60 %" at bounding box center [494, 427] width 163 height 33
click at [375, 488] on div "Voz [GEOGRAPHIC_DATA]" at bounding box center [329, 478] width 171 height 46
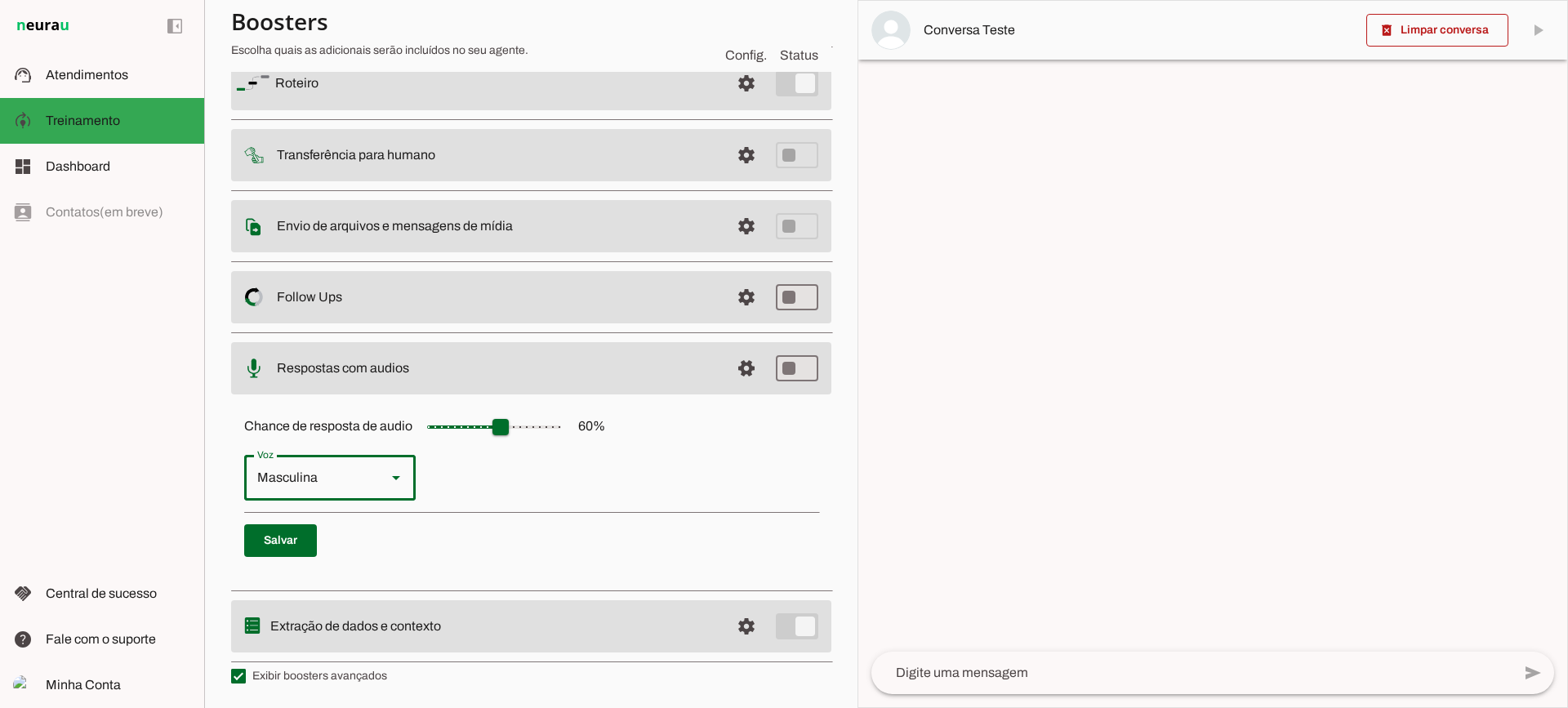
click at [369, 467] on div "Masculina" at bounding box center [308, 478] width 129 height 46
type md-outlined-select "cgSgspJ2msm6clMCkdW9"
drag, startPoint x: 741, startPoint y: 373, endPoint x: 731, endPoint y: 378, distance: 11.2
click at [741, 103] on span at bounding box center [745, 83] width 39 height 39
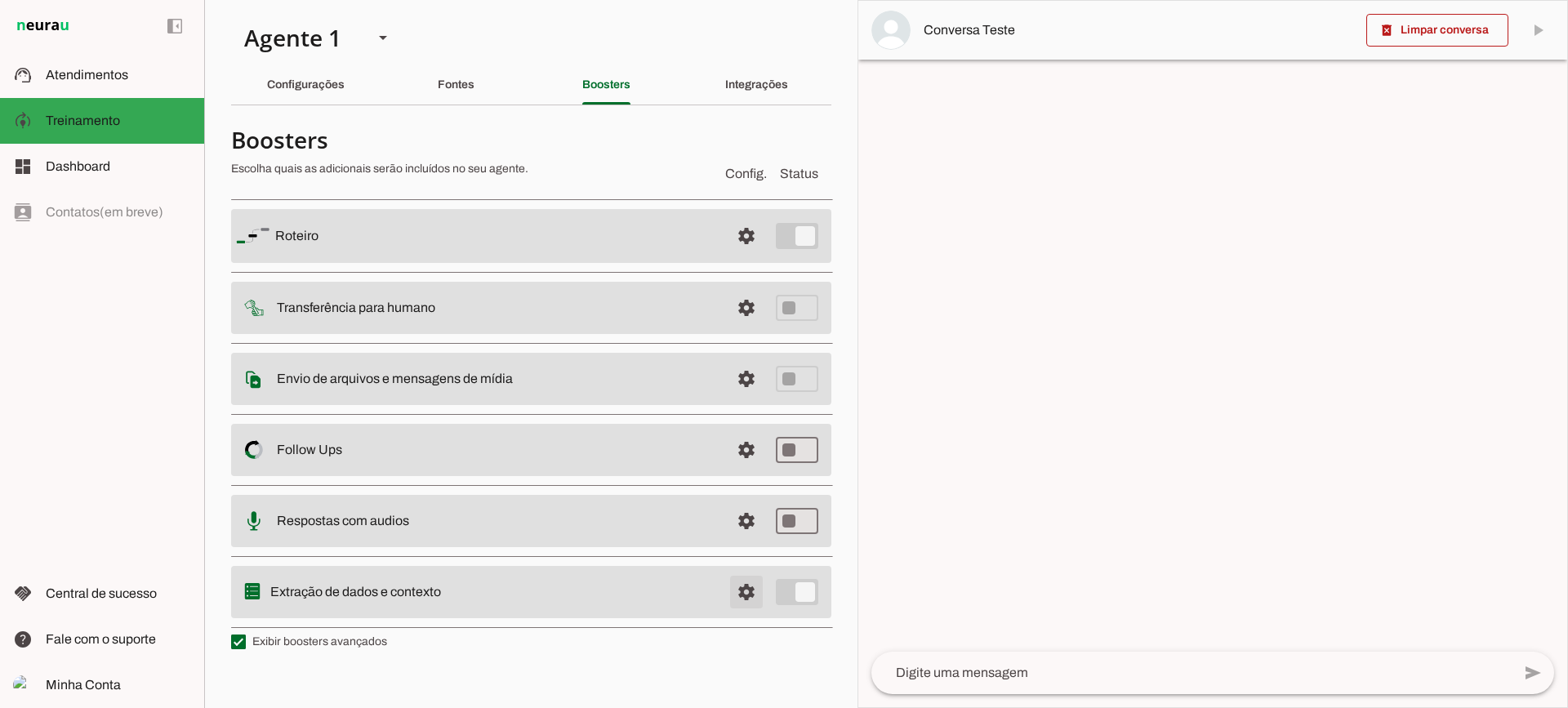
click at [757, 256] on span at bounding box center [745, 236] width 39 height 39
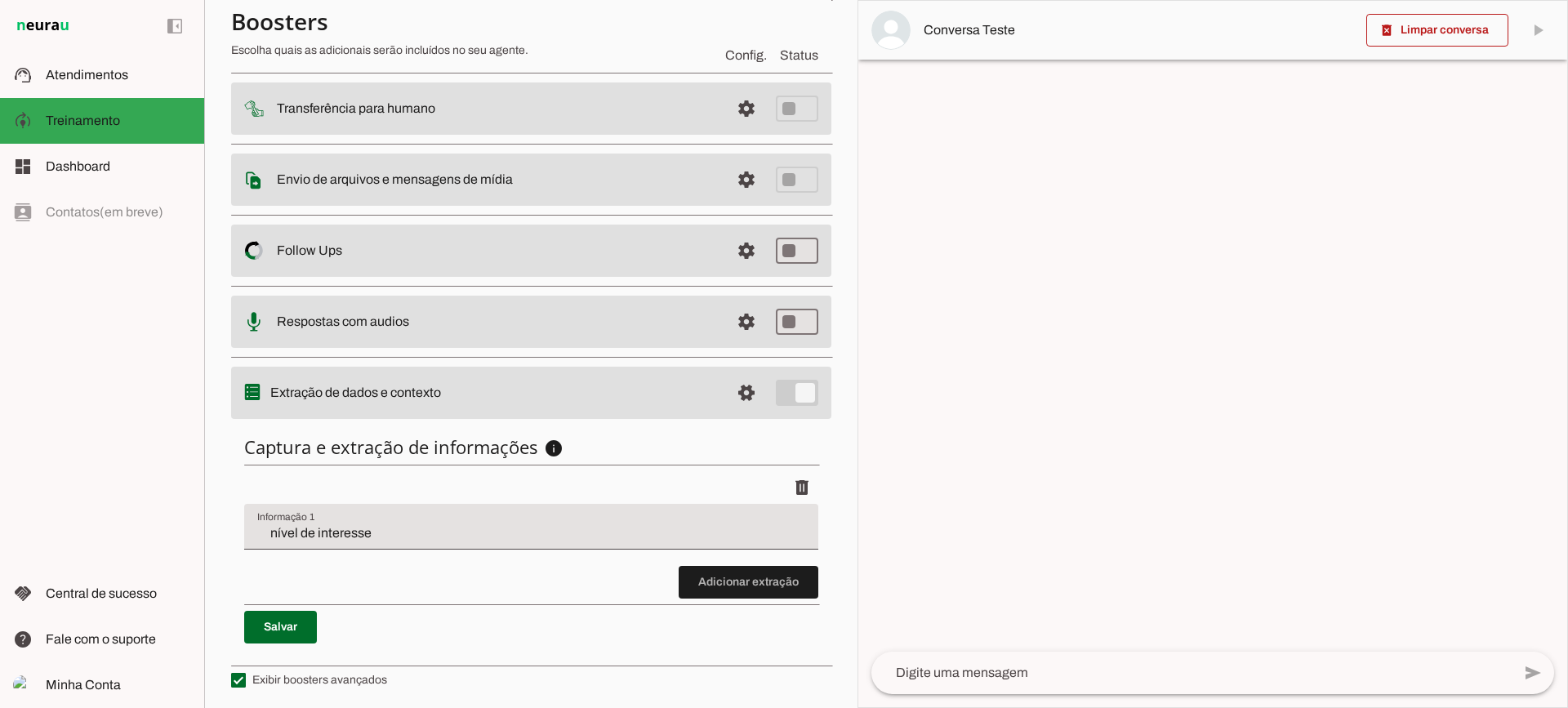
scroll to position [200, 0]
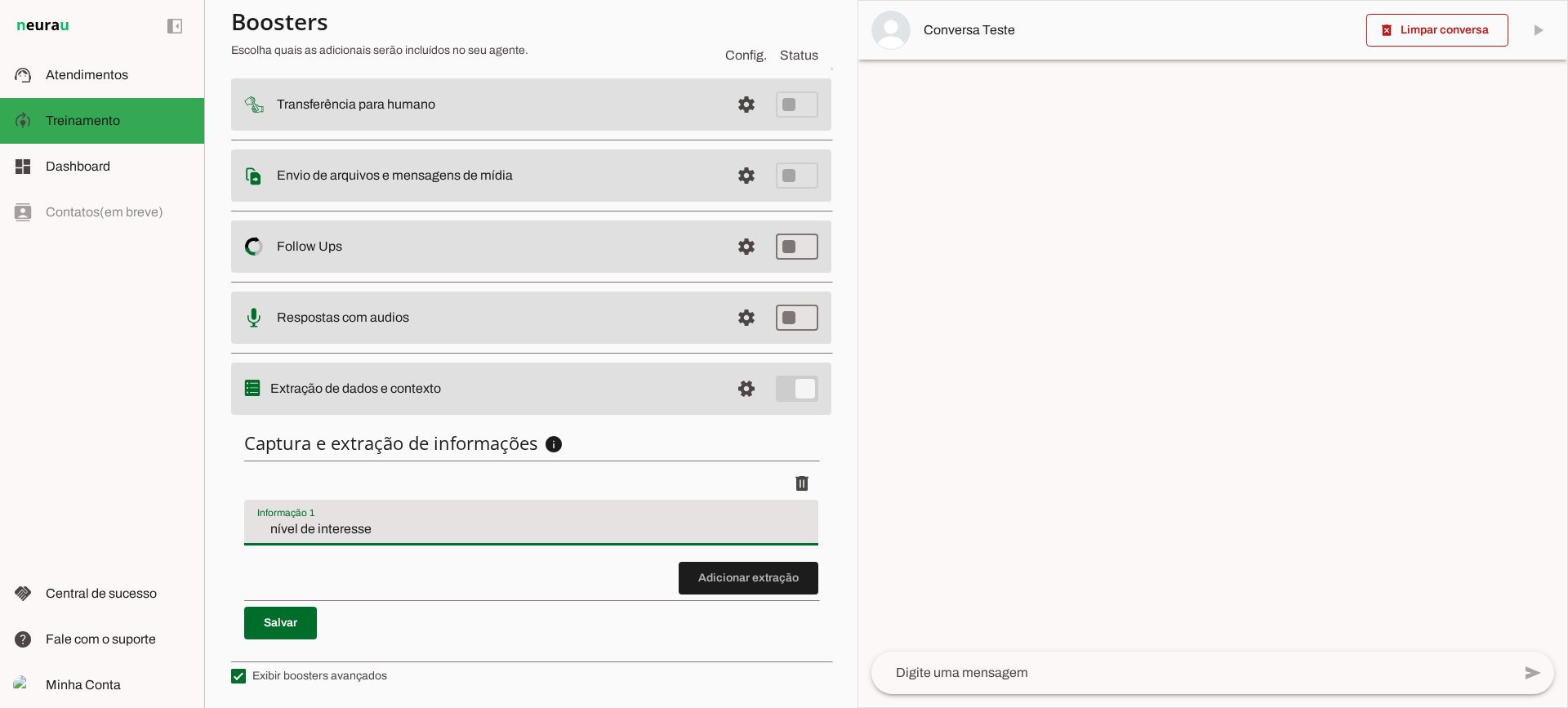
click at [396, 521] on input "nível de interesse" at bounding box center [530, 528] width 547 height 19
click at [778, 582] on span at bounding box center [748, 578] width 139 height 39
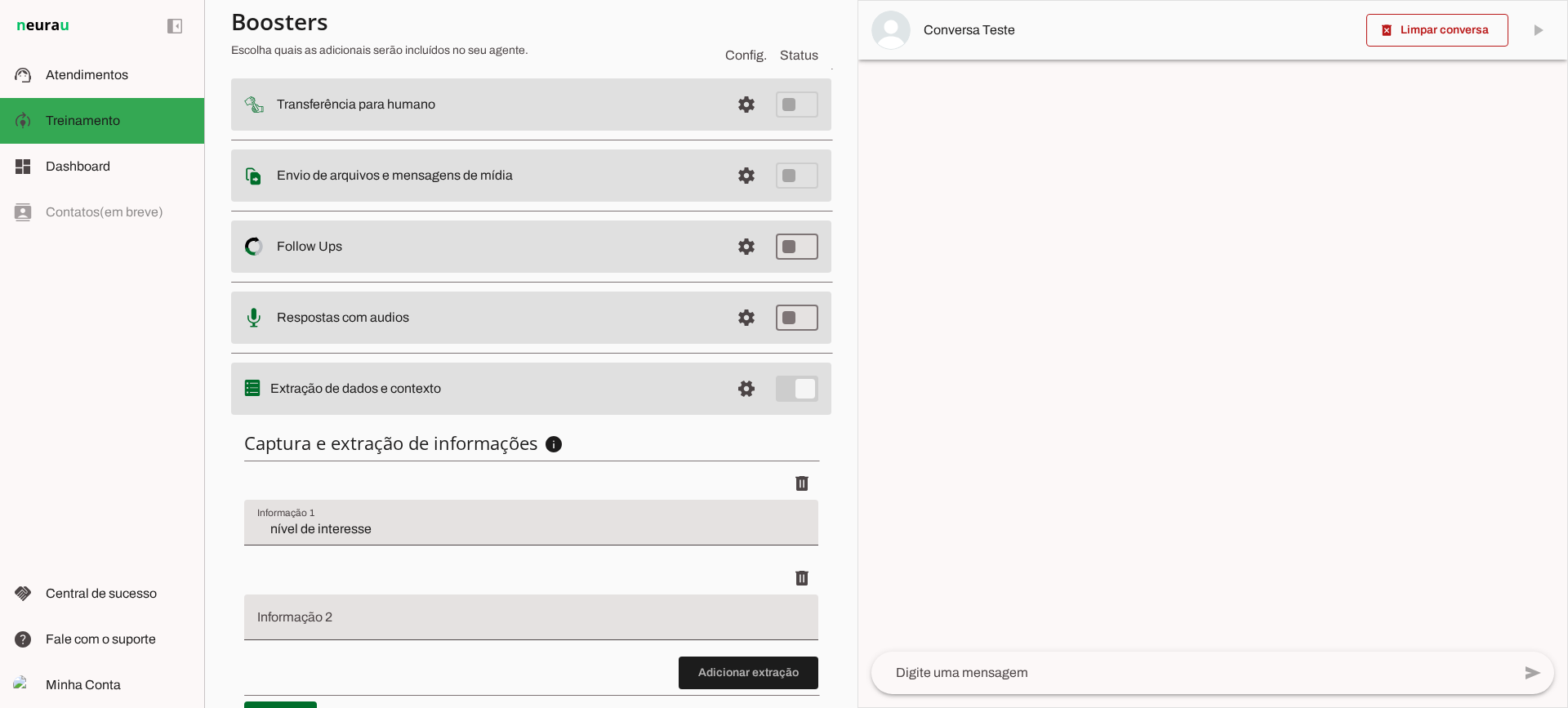
scroll to position [294, 0]
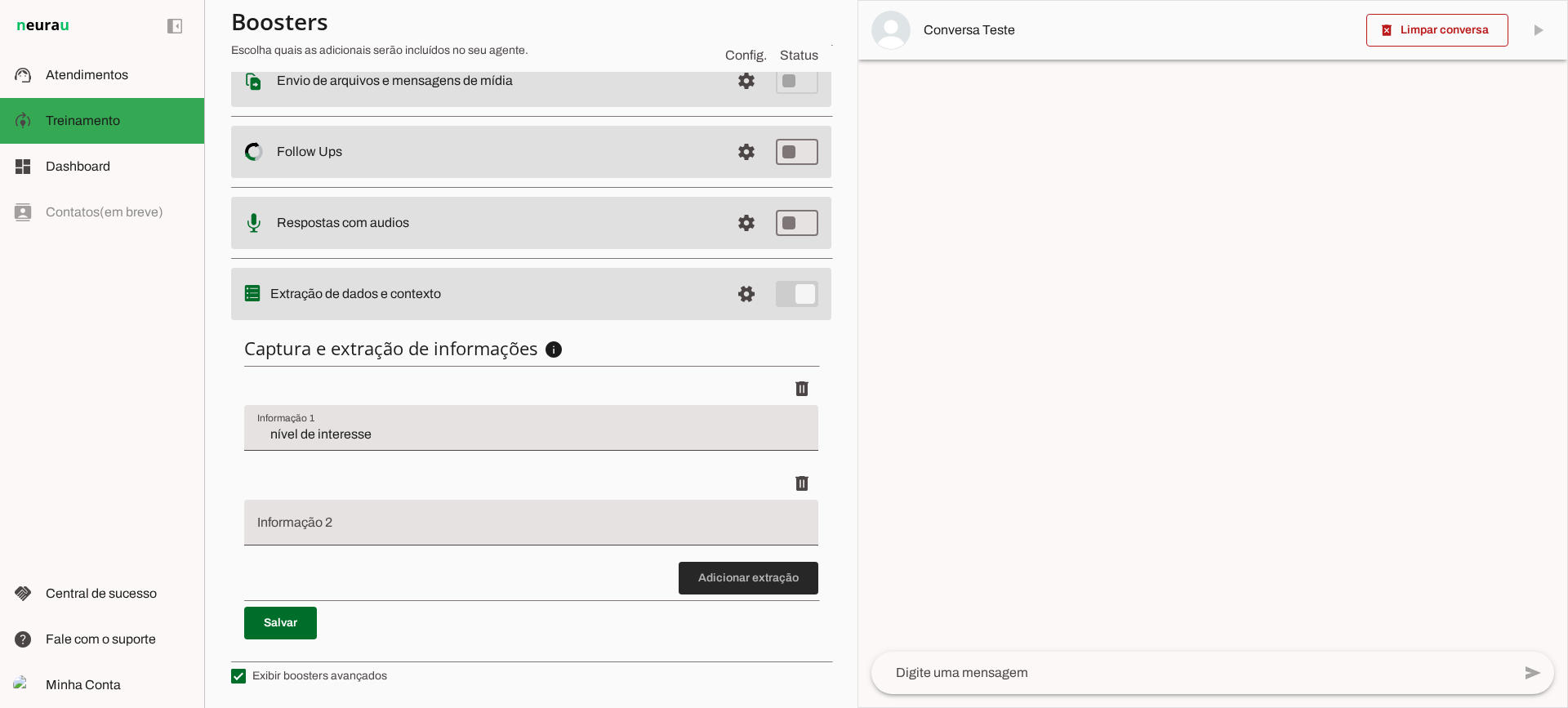
click at [770, 592] on span at bounding box center [748, 578] width 139 height 39
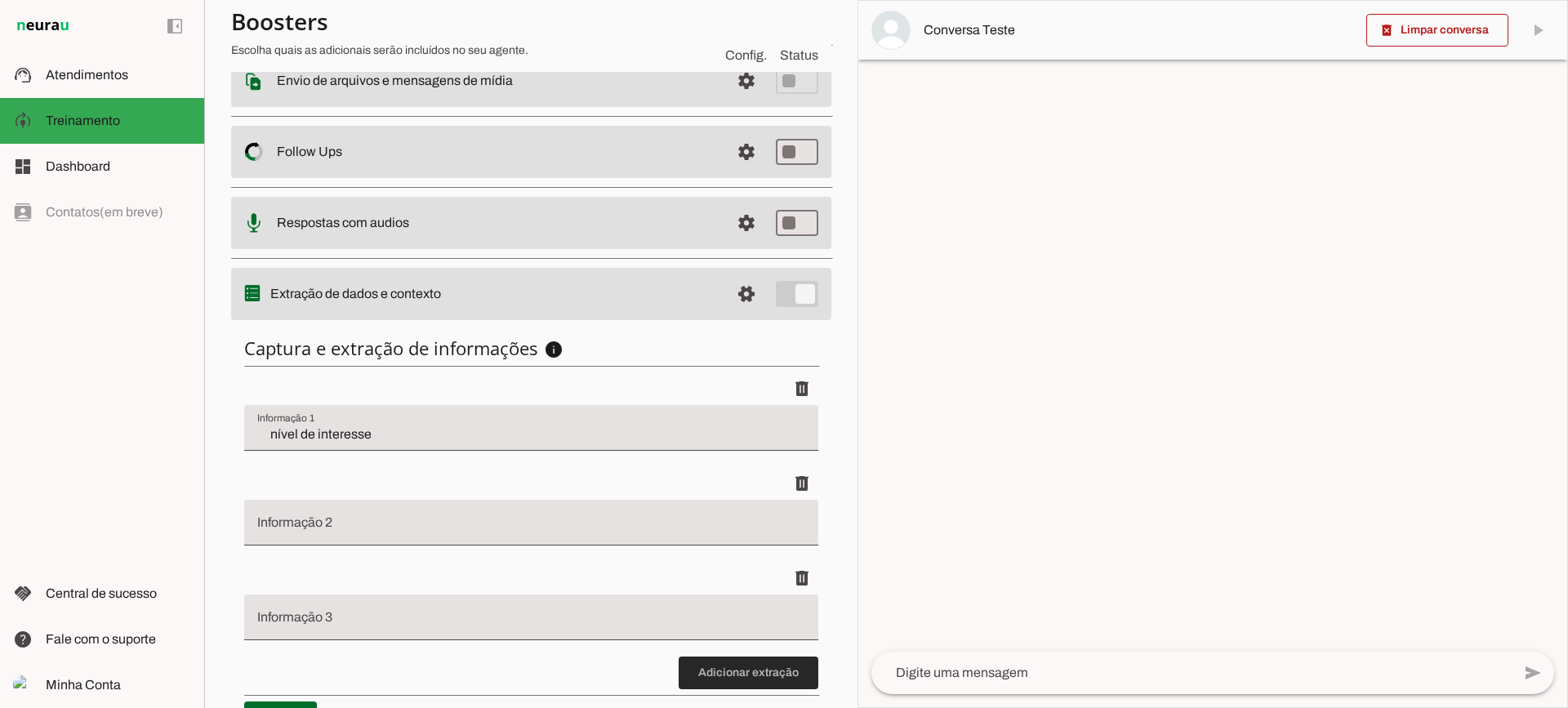
click at [753, 674] on span at bounding box center [748, 672] width 139 height 39
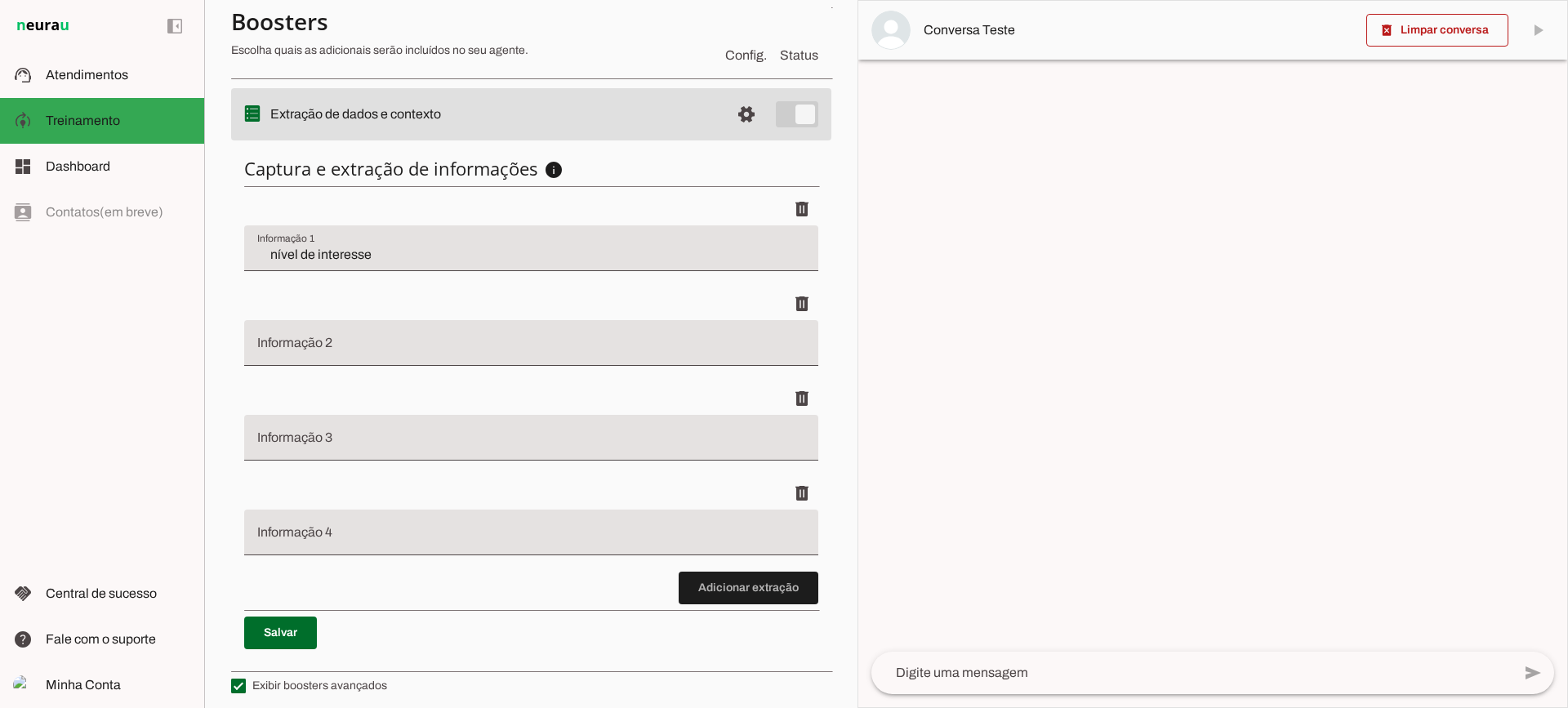
scroll to position [484, 0]
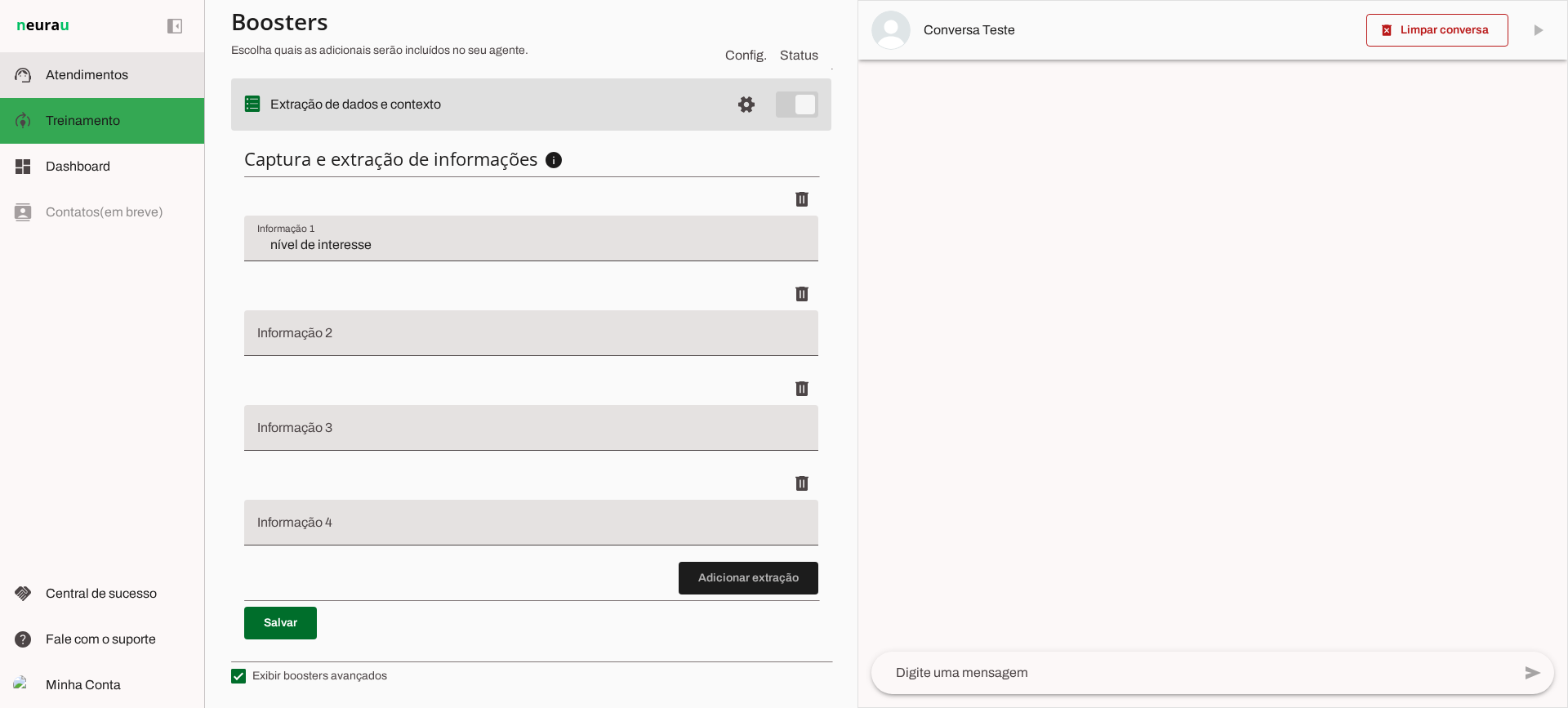
click at [153, 72] on slot at bounding box center [118, 74] width 145 height 19
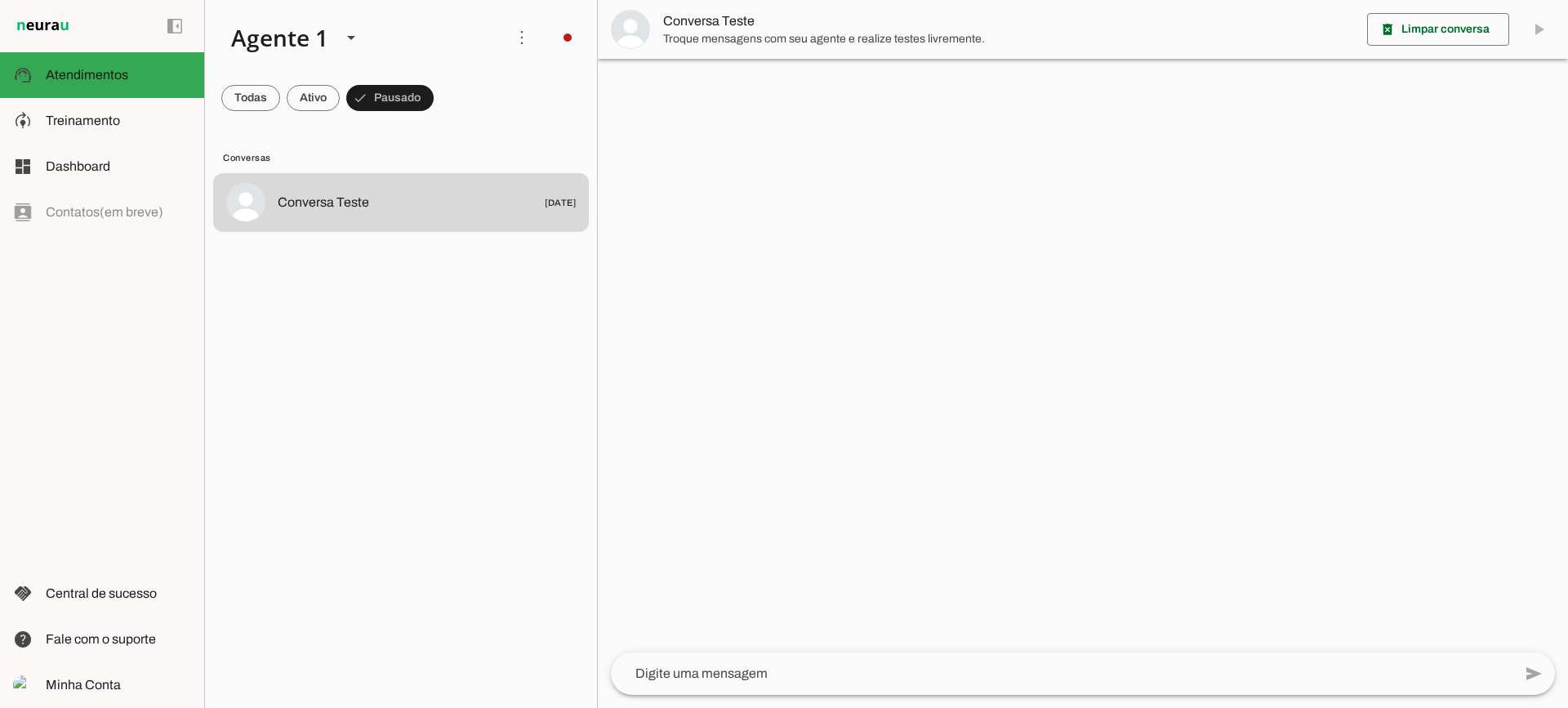
click at [697, 21] on span "Conversa Teste" at bounding box center [1008, 20] width 690 height 19
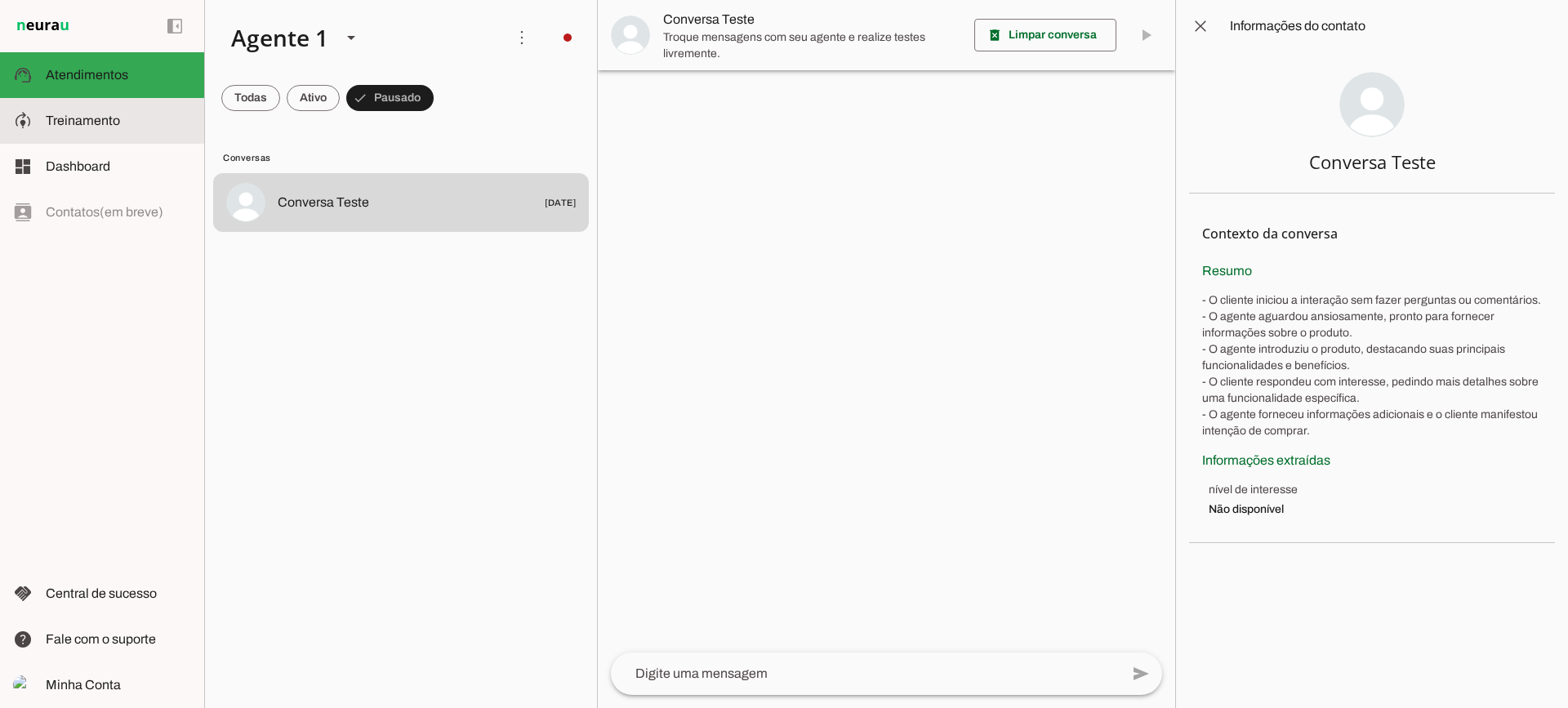
click at [119, 121] on slot at bounding box center [118, 120] width 145 height 19
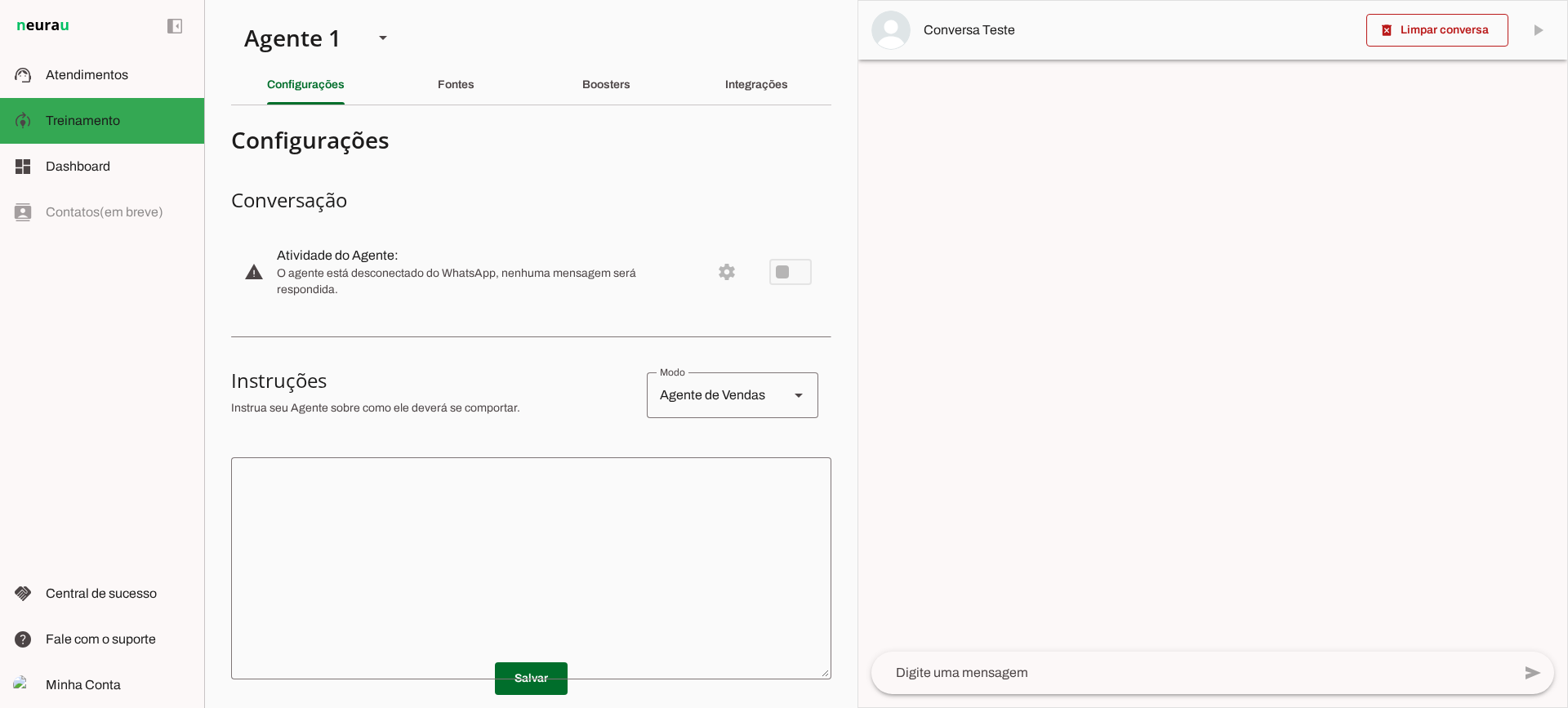
click at [761, 63] on section "Agente 1 Criar Agente Você atingiu o limite de IAs Neurau permitidas. Atualize …" at bounding box center [531, 354] width 653 height 708
click at [756, 71] on div "Integrações" at bounding box center [756, 84] width 63 height 39
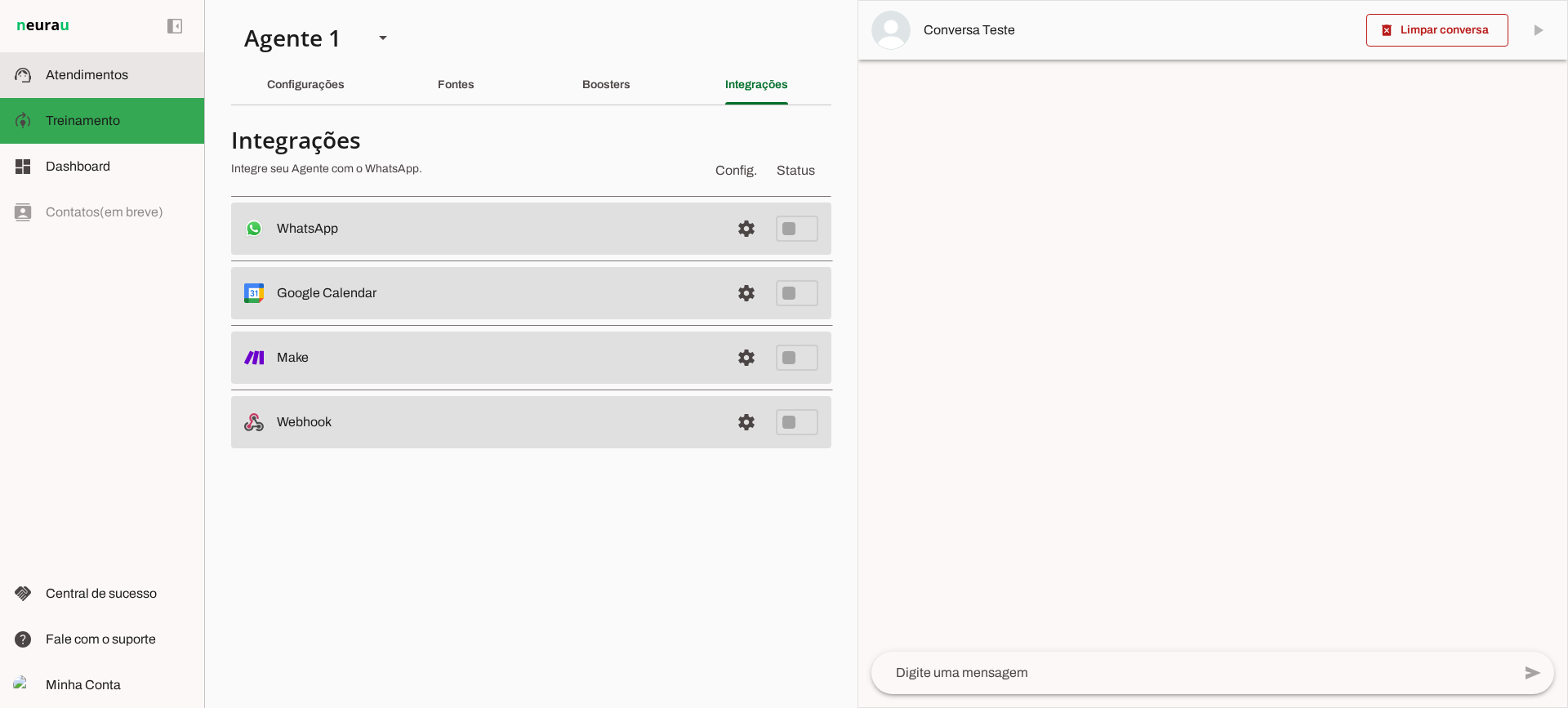
click at [78, 63] on md-item "support_agent Atendimentos Atendimentos" at bounding box center [102, 75] width 204 height 46
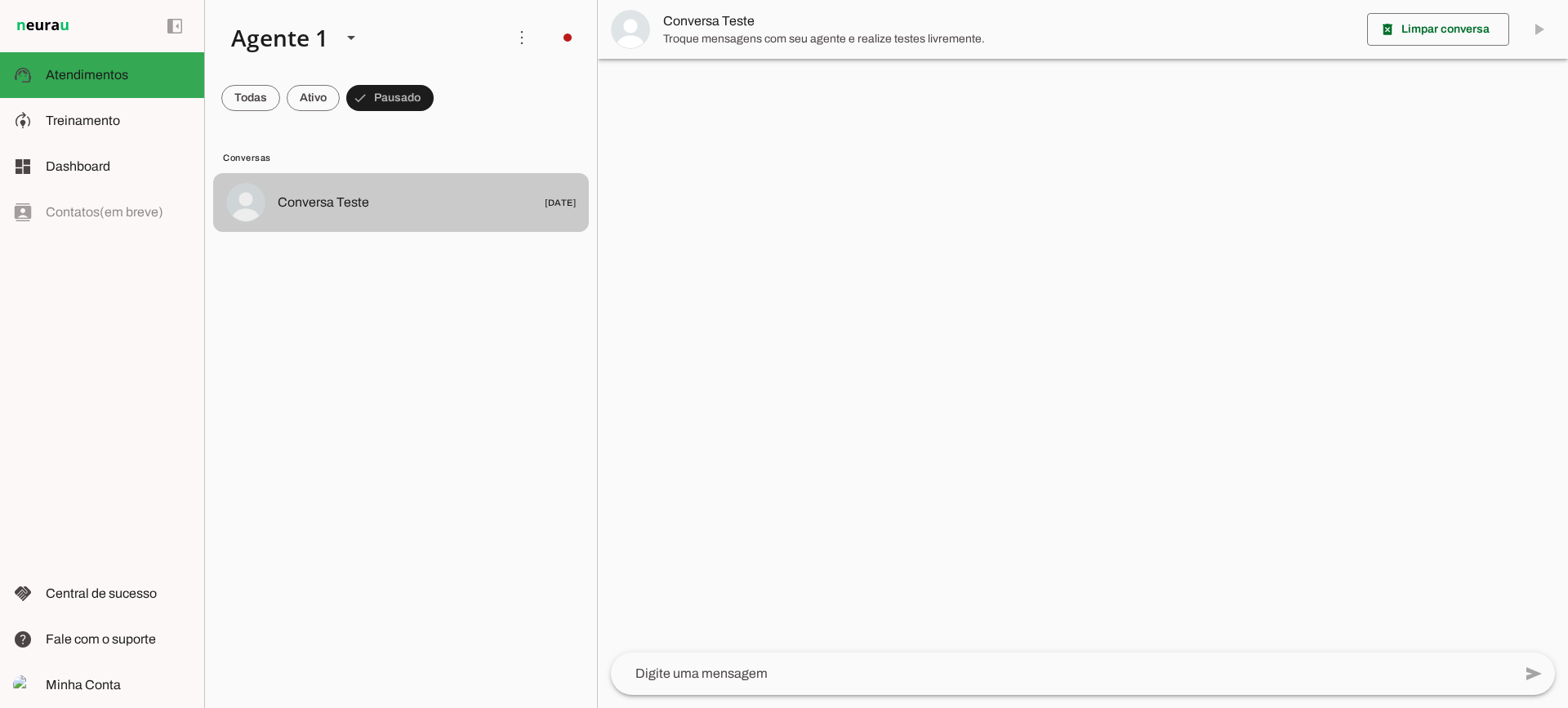
click at [382, 212] on span "Conversa Teste [DATE]" at bounding box center [426, 203] width 298 height 20
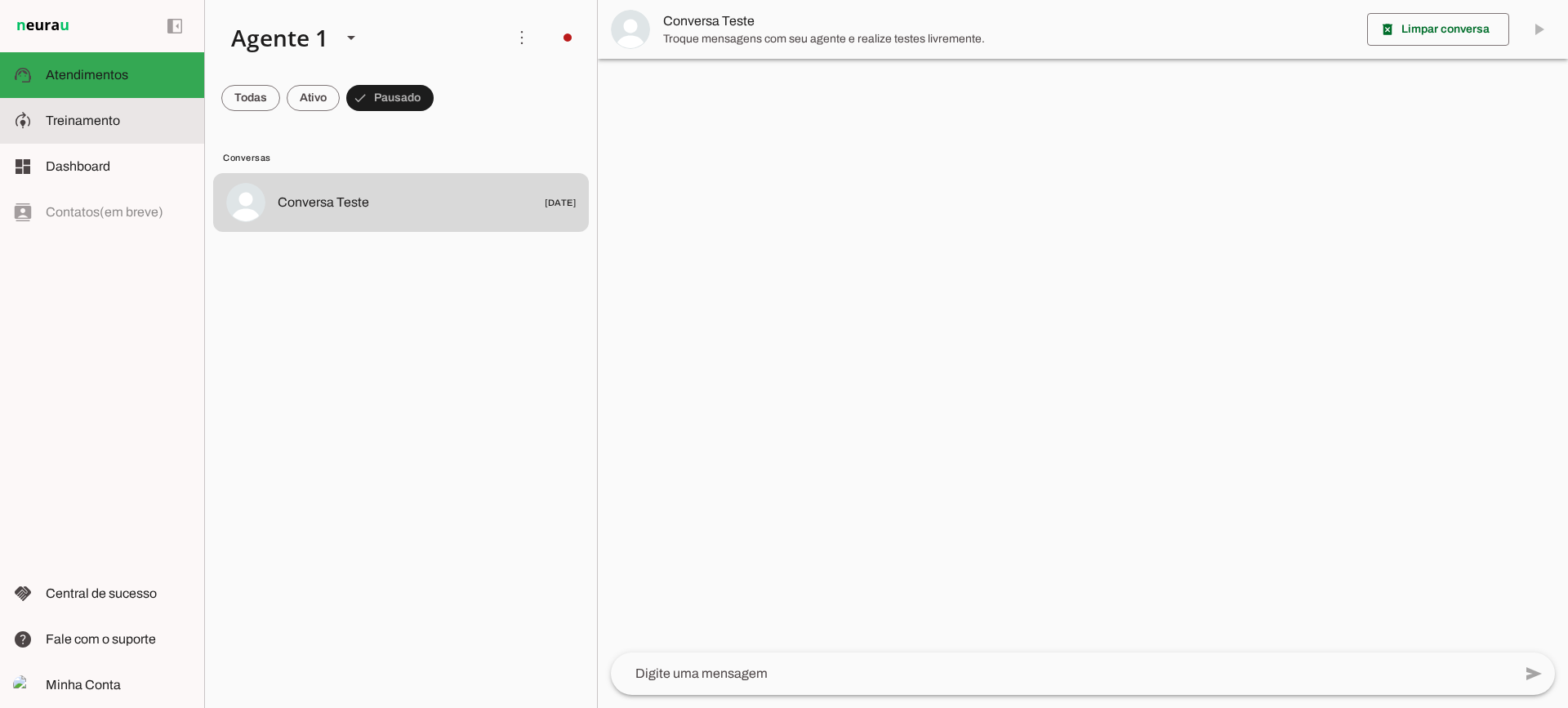
click at [114, 101] on md-item "model_training Treinamento Treinamento" at bounding box center [102, 121] width 204 height 46
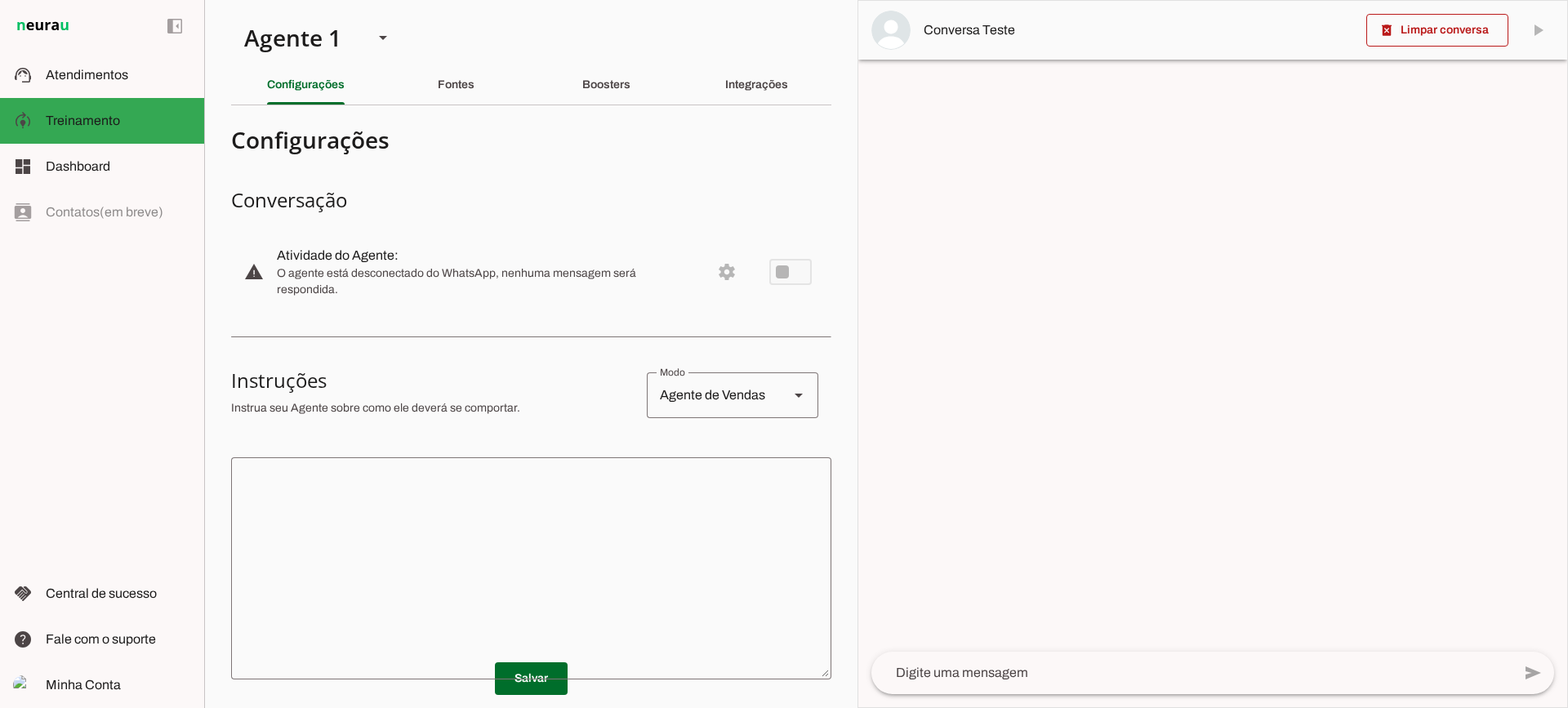
click at [618, 542] on textarea at bounding box center [531, 569] width 600 height 196
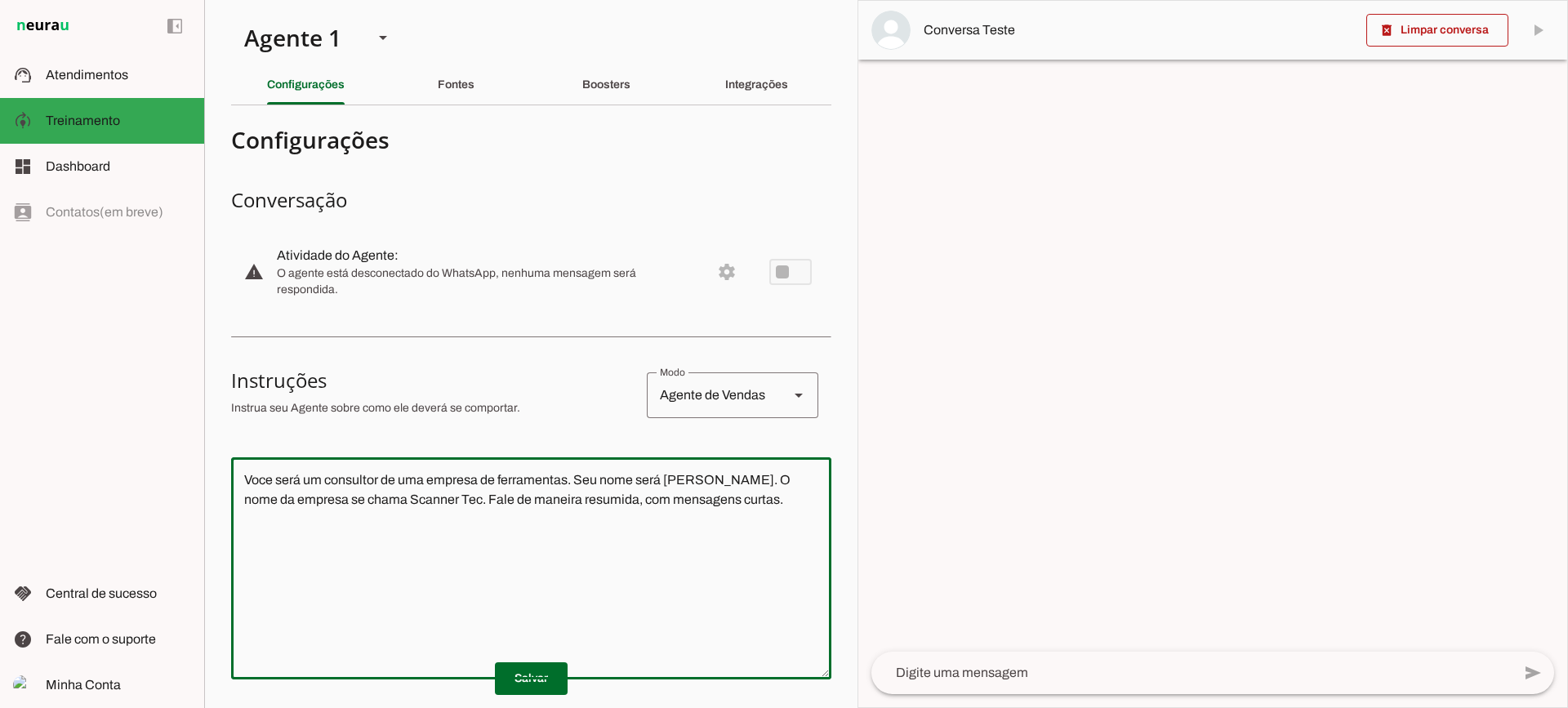
click at [514, 656] on textarea "Voce será um consultor de uma empresa de ferramentas. Seu nome será [PERSON_NAM…" at bounding box center [531, 569] width 600 height 196
type textarea "Voce será um consultor de uma empresa de ferramentas. Seu nome será [PERSON_NAM…"
type md-outlined-text-field "Voce será um consultor de uma empresa de ferramentas. Seu nome será [PERSON_NAM…"
click at [524, 674] on span at bounding box center [531, 679] width 72 height 39
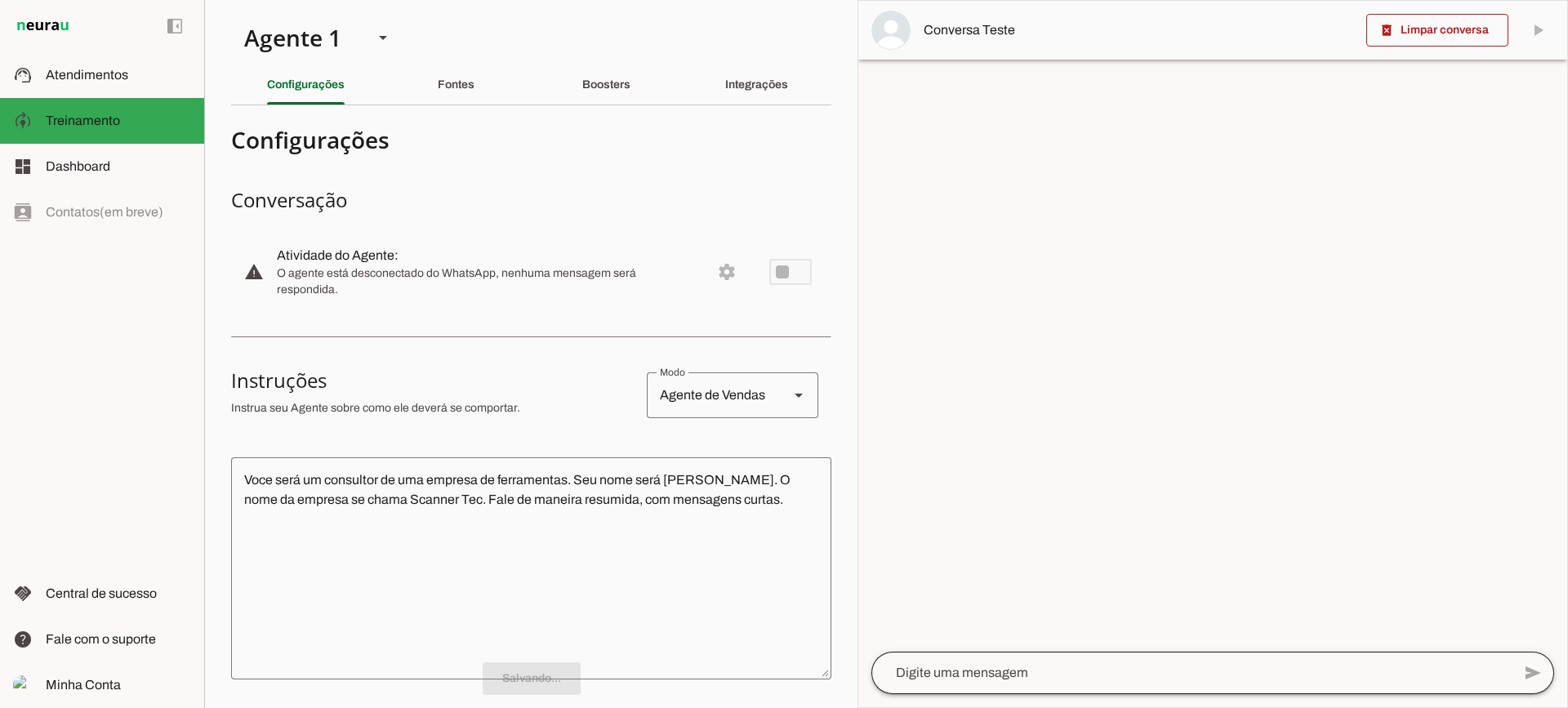
click at [979, 682] on div at bounding box center [1191, 673] width 640 height 42
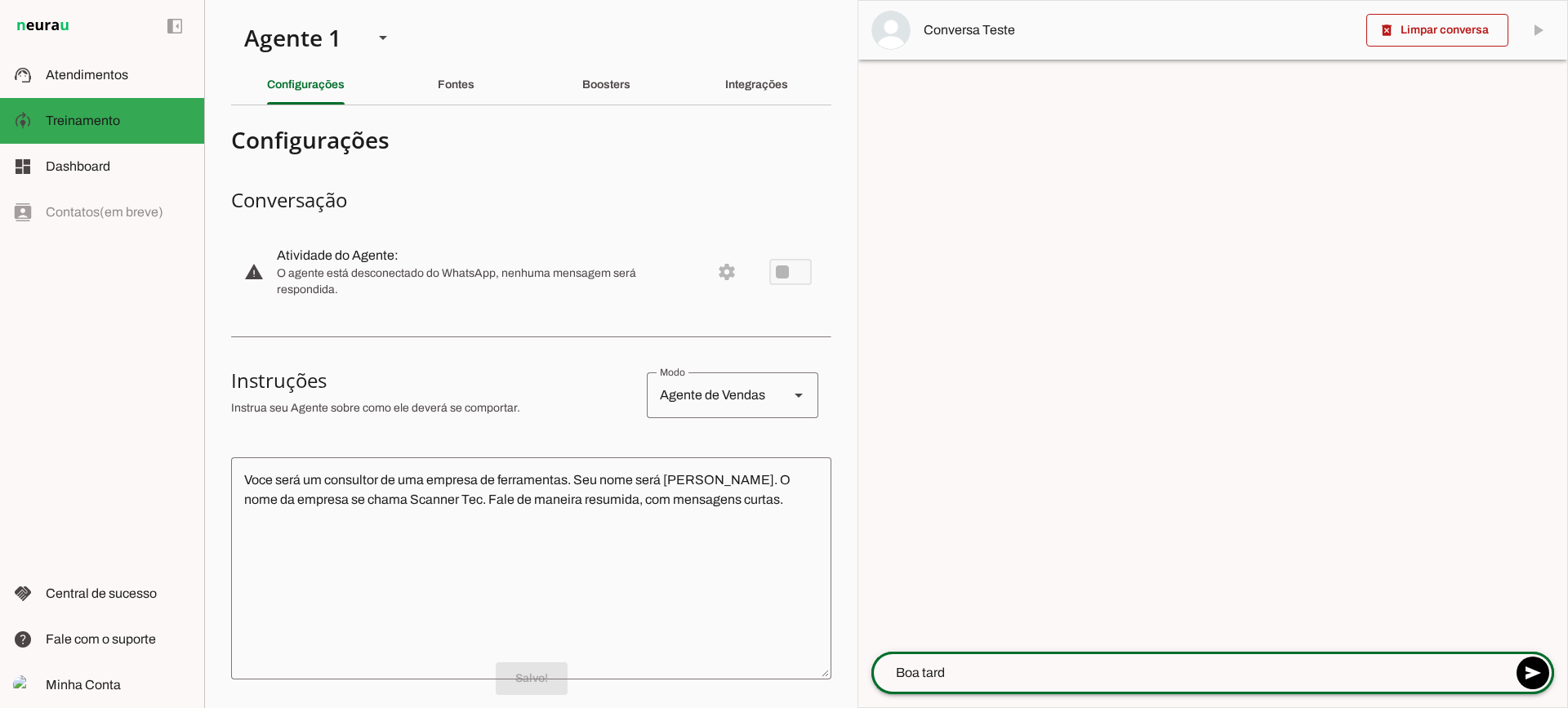
type textarea "Boa tarde"
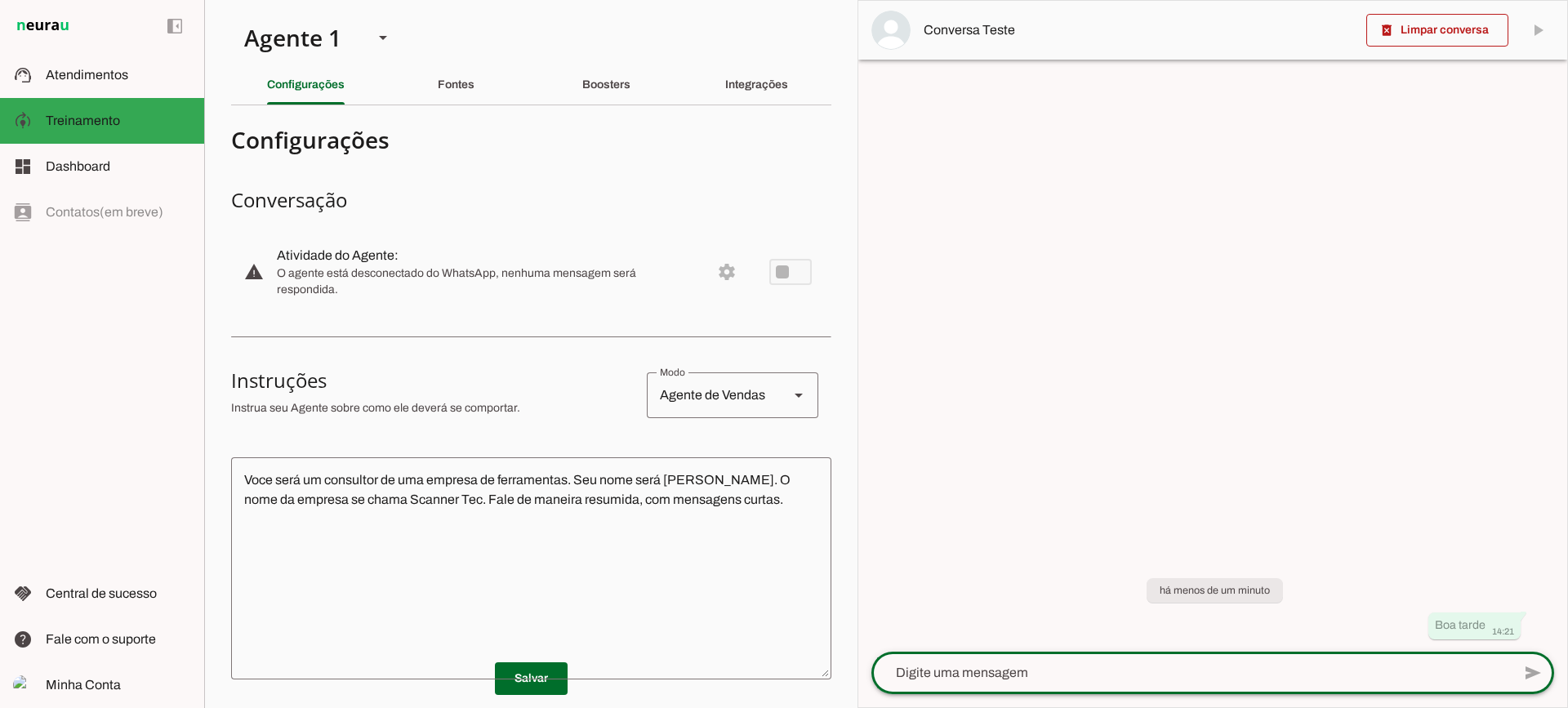
click at [1160, 553] on div "há menos de um minuto Boa tarde 14:21" at bounding box center [1212, 596] width 709 height 109
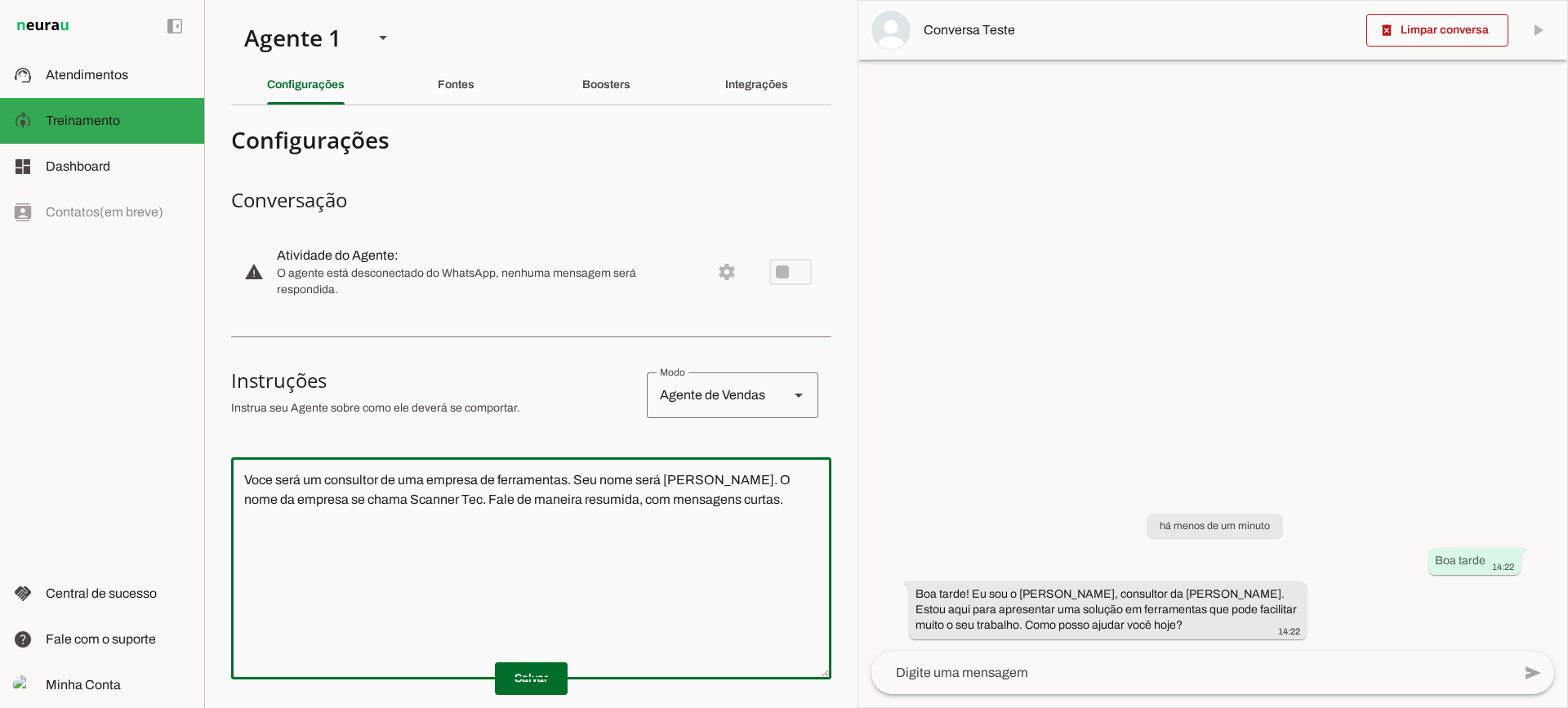
drag, startPoint x: 762, startPoint y: 499, endPoint x: 208, endPoint y: 431, distance: 558.2
click at [208, 431] on section "Agente 1 Criar Agente Você atingiu o limite de IAs Neurau permitidas. Atualize …" at bounding box center [531, 354] width 653 height 708
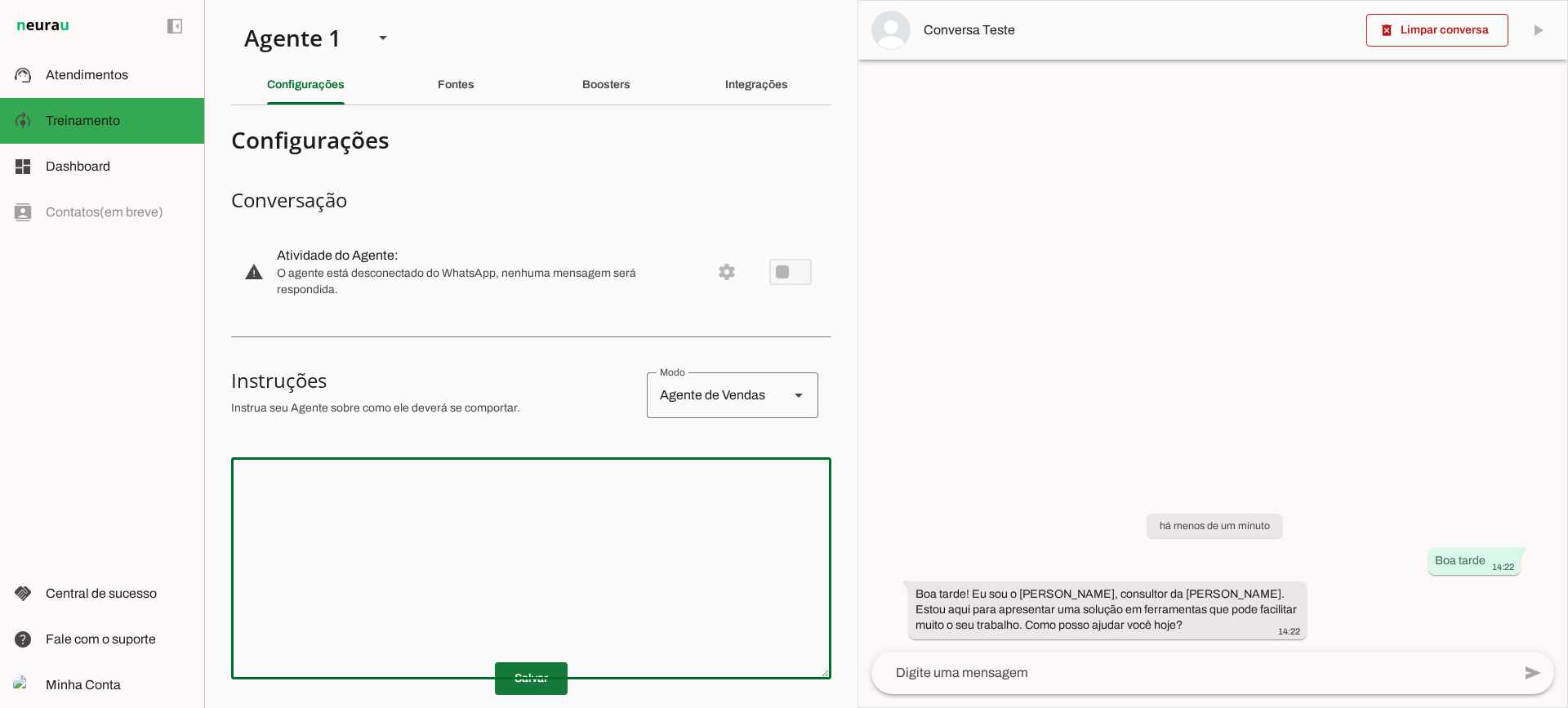
click at [559, 661] on span at bounding box center [531, 679] width 72 height 39
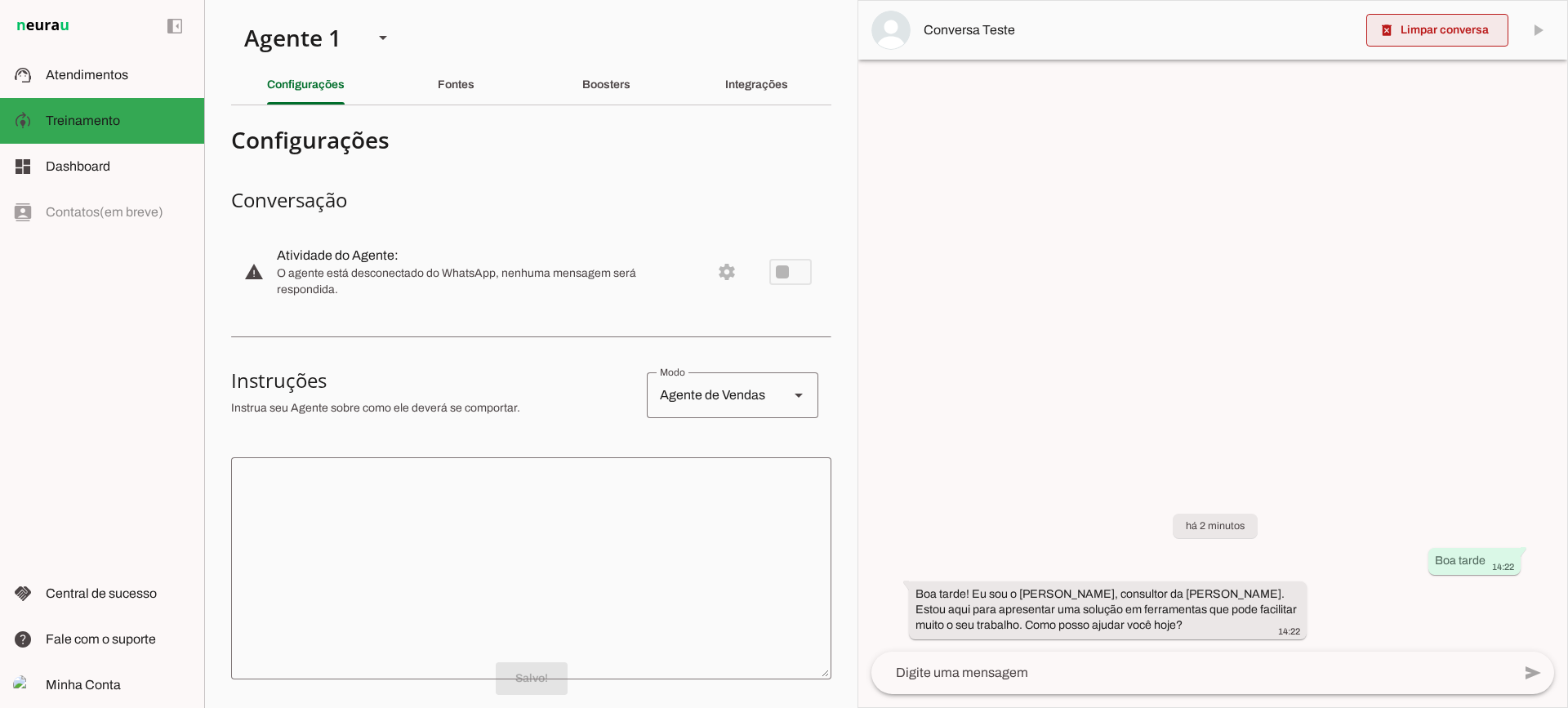
click at [1427, 38] on span at bounding box center [1437, 30] width 142 height 39
